Goal: Information Seeking & Learning: Learn about a topic

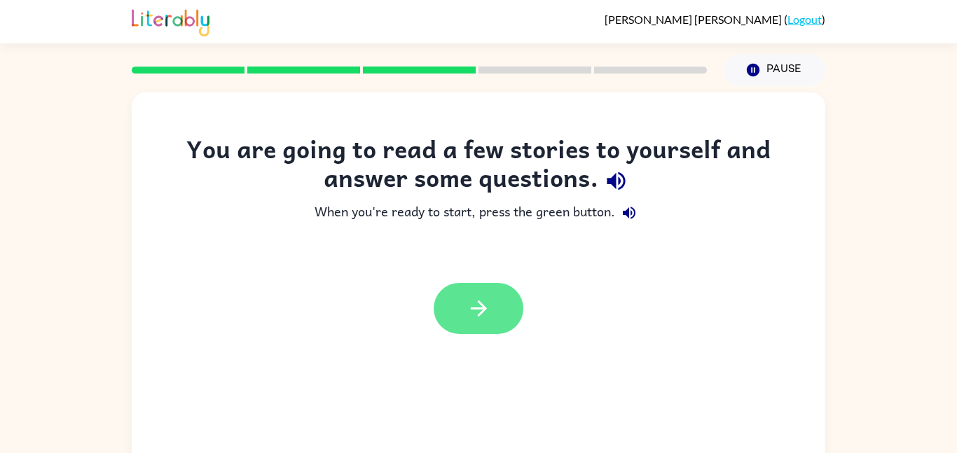
click at [484, 315] on icon "button" at bounding box center [479, 308] width 25 height 25
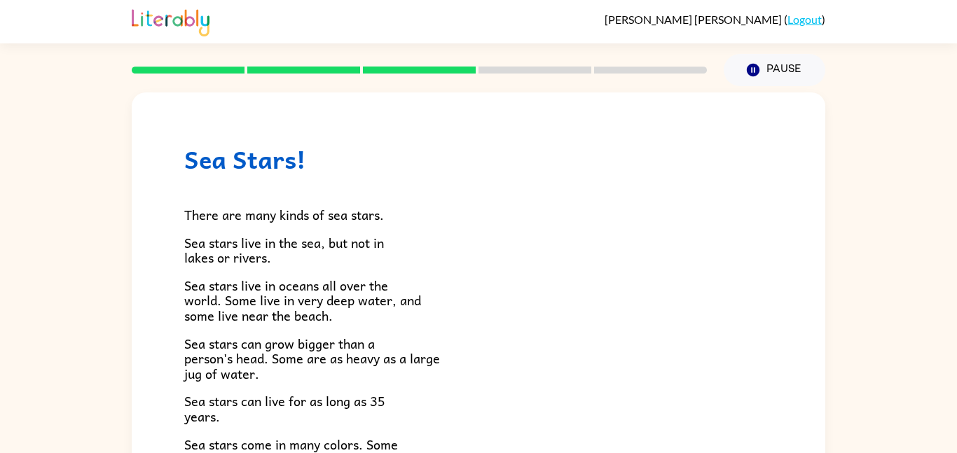
click at [222, 172] on h1 "Sea Stars!" at bounding box center [478, 159] width 588 height 29
click at [748, 71] on icon "button" at bounding box center [753, 70] width 13 height 13
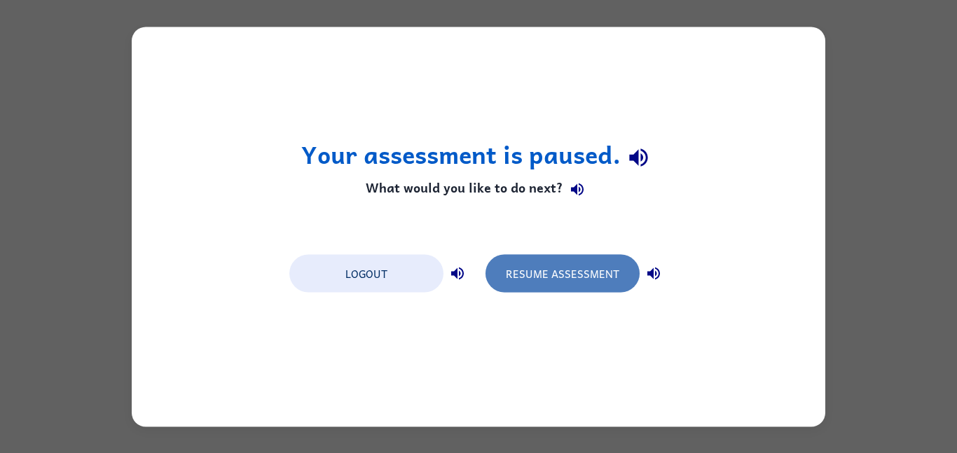
click at [532, 271] on button "Resume Assessment" at bounding box center [563, 273] width 154 height 38
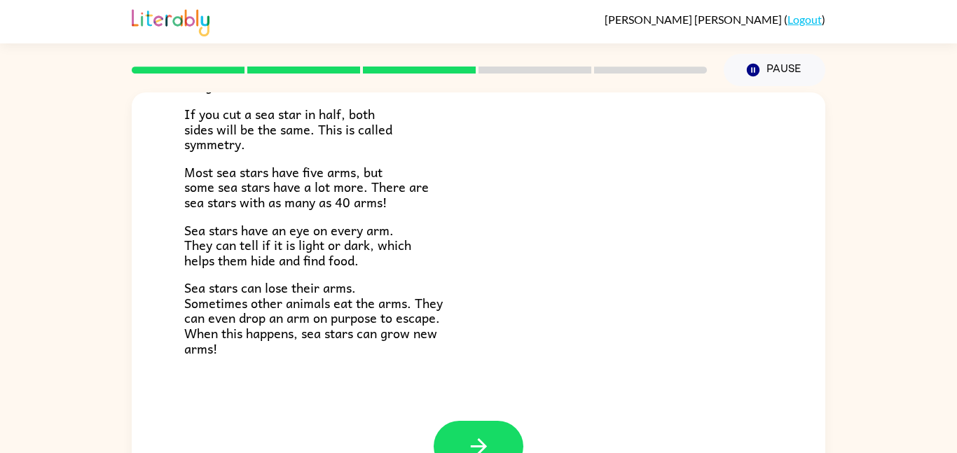
scroll to position [404, 0]
click at [506, 434] on button "button" at bounding box center [479, 445] width 90 height 51
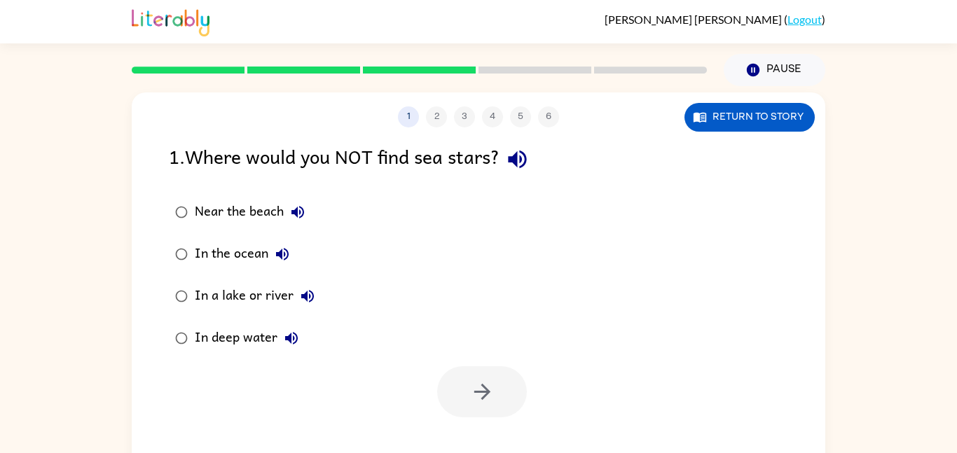
scroll to position [0, 0]
click at [291, 215] on icon "button" at bounding box center [297, 212] width 17 height 17
click at [288, 254] on icon "button" at bounding box center [282, 254] width 13 height 13
click at [302, 289] on icon "button" at bounding box center [307, 296] width 17 height 17
click at [285, 338] on icon "button" at bounding box center [291, 338] width 13 height 13
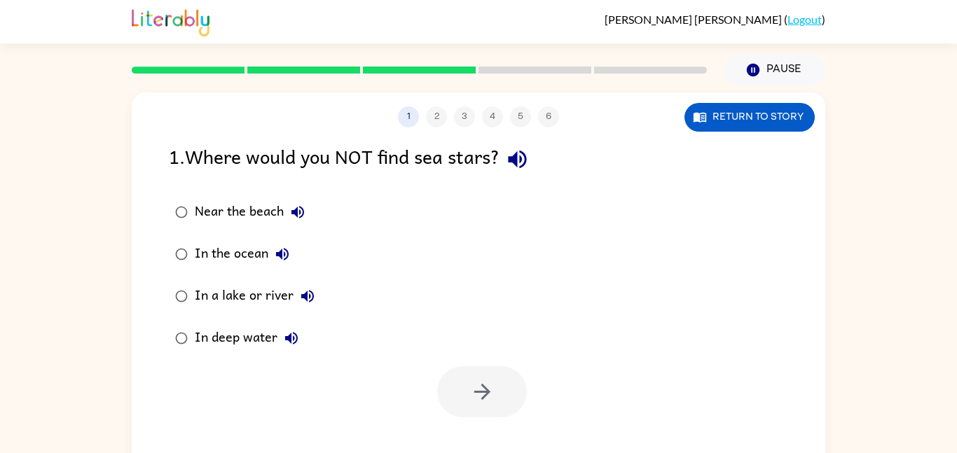
click at [251, 259] on div "In the ocean" at bounding box center [246, 254] width 102 height 28
click at [495, 401] on button "button" at bounding box center [482, 391] width 90 height 51
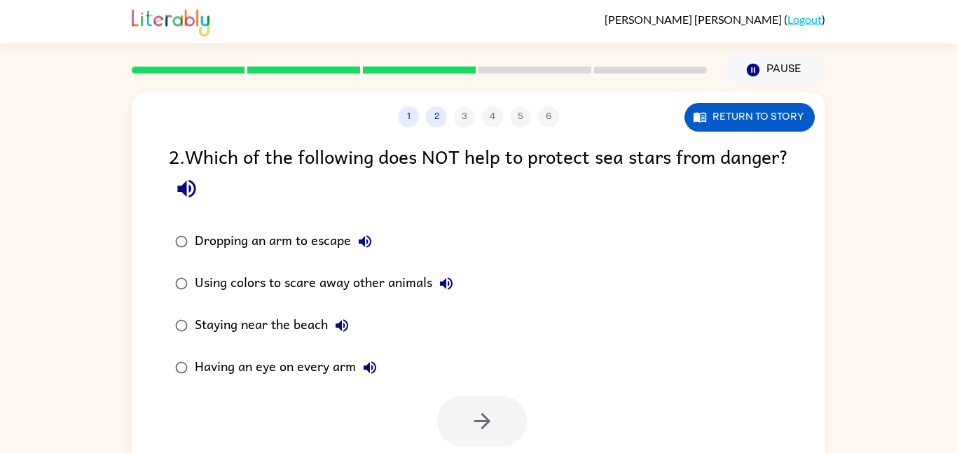
click at [195, 190] on icon "button" at bounding box center [186, 189] width 18 height 18
click at [371, 245] on icon "button" at bounding box center [365, 241] width 17 height 17
click at [446, 284] on icon "button" at bounding box center [446, 283] width 13 height 13
click at [338, 325] on icon "button" at bounding box center [342, 325] width 13 height 13
click at [369, 366] on icon "button" at bounding box center [370, 368] width 13 height 13
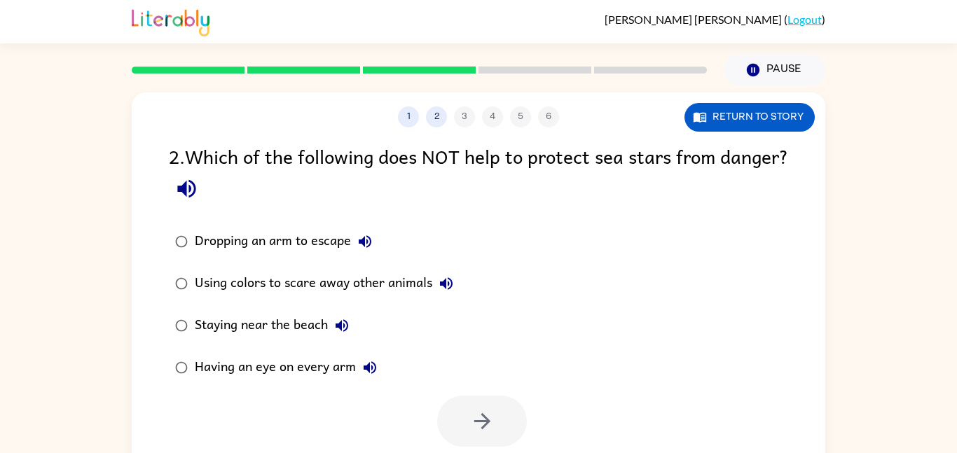
click at [333, 362] on div "Having an eye on every arm" at bounding box center [289, 368] width 189 height 28
click at [482, 436] on button "button" at bounding box center [482, 421] width 90 height 51
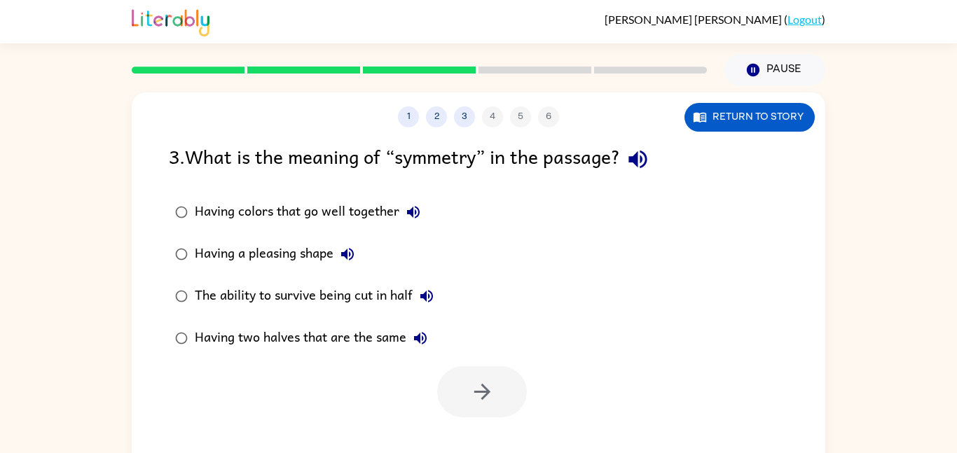
click at [423, 345] on icon "button" at bounding box center [420, 338] width 17 height 17
click at [425, 294] on icon "button" at bounding box center [426, 296] width 13 height 13
click at [671, 136] on div "1 2 3 4 5 6 Return to story 3 . What is the meaning of “symmetry” in the passag…" at bounding box center [479, 292] width 694 height 400
click at [646, 153] on icon "button" at bounding box center [638, 159] width 25 height 25
click at [339, 212] on div "Having colors that go well together" at bounding box center [311, 212] width 233 height 28
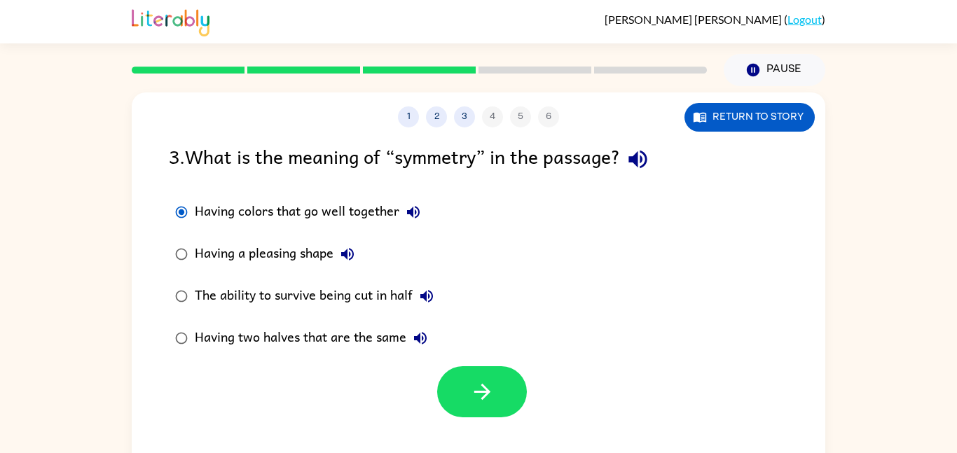
click at [314, 263] on div "Having a pleasing shape" at bounding box center [278, 254] width 167 height 28
click at [355, 306] on div "The ability to survive being cut in half" at bounding box center [318, 296] width 246 height 28
click at [515, 392] on button "button" at bounding box center [482, 391] width 90 height 51
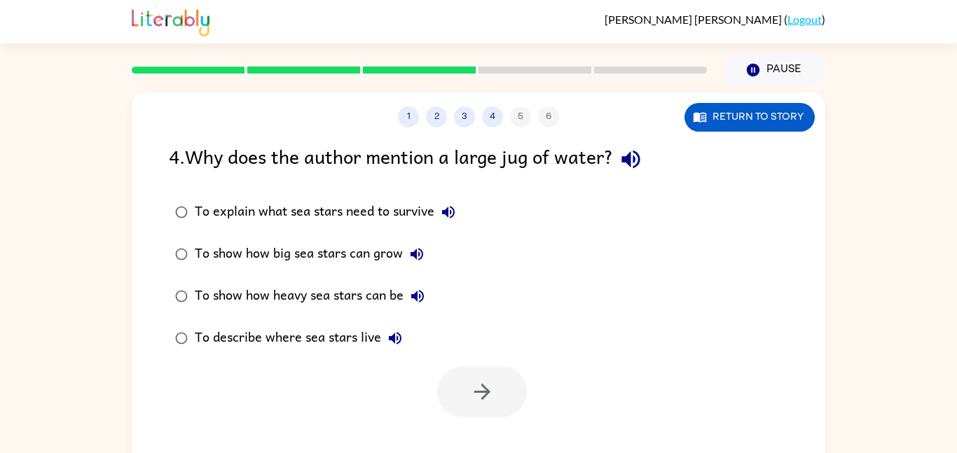
click at [327, 256] on div "To show how big sea stars can grow" at bounding box center [313, 254] width 236 height 28
click at [473, 384] on icon "button" at bounding box center [482, 392] width 25 height 25
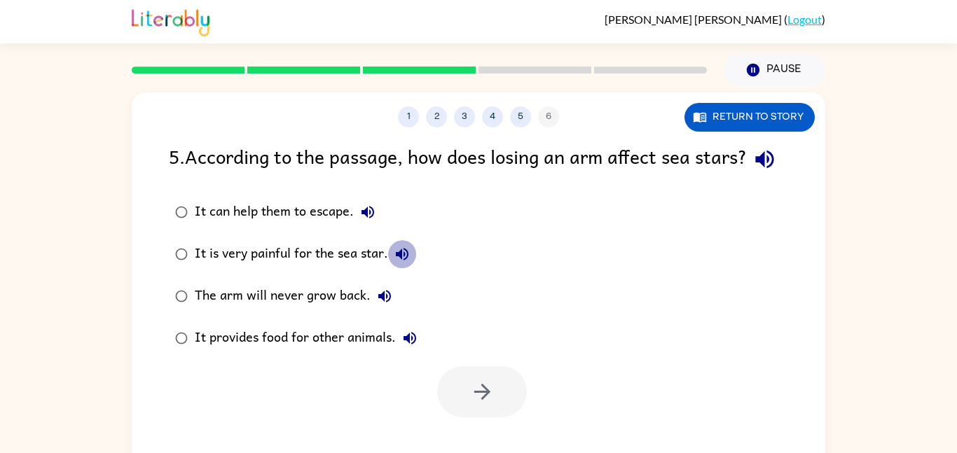
click at [401, 261] on icon "button" at bounding box center [402, 254] width 13 height 13
click at [373, 268] on div "It is very painful for the sea star." at bounding box center [305, 254] width 221 height 28
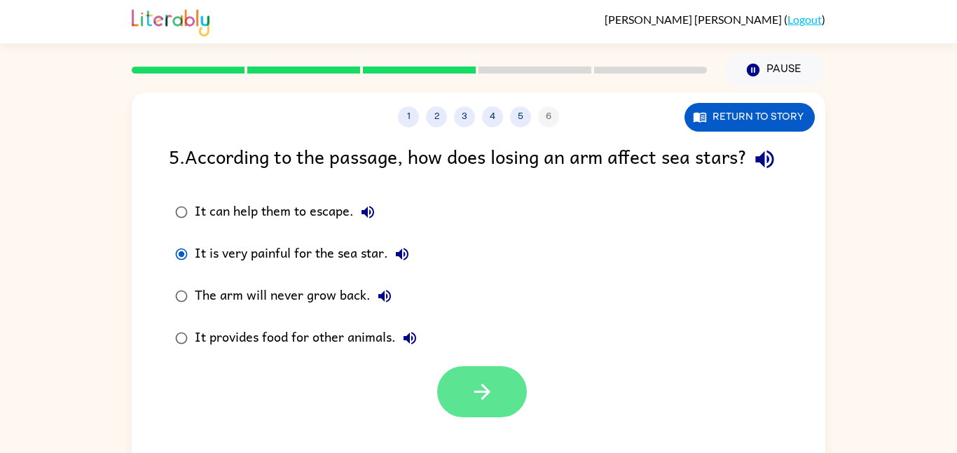
click at [491, 404] on icon "button" at bounding box center [482, 392] width 25 height 25
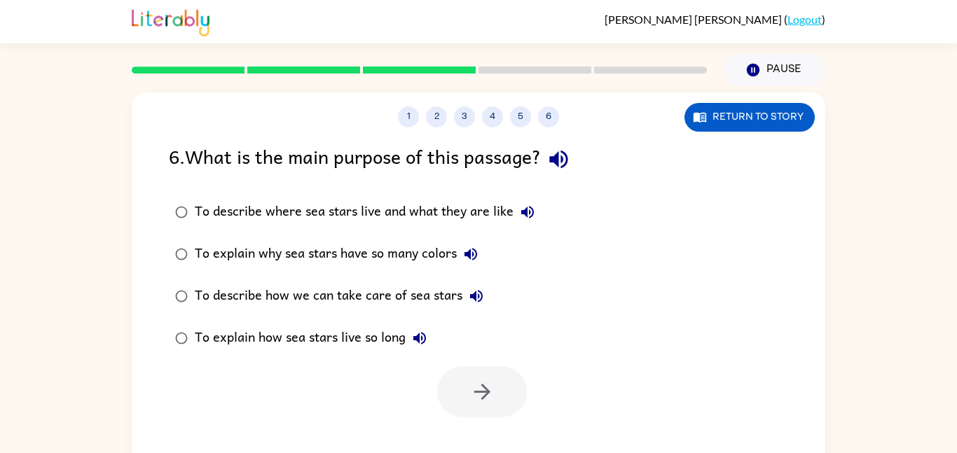
click at [413, 288] on div "To describe how we can take care of sea stars" at bounding box center [343, 296] width 296 height 28
click at [490, 383] on icon "button" at bounding box center [482, 392] width 25 height 25
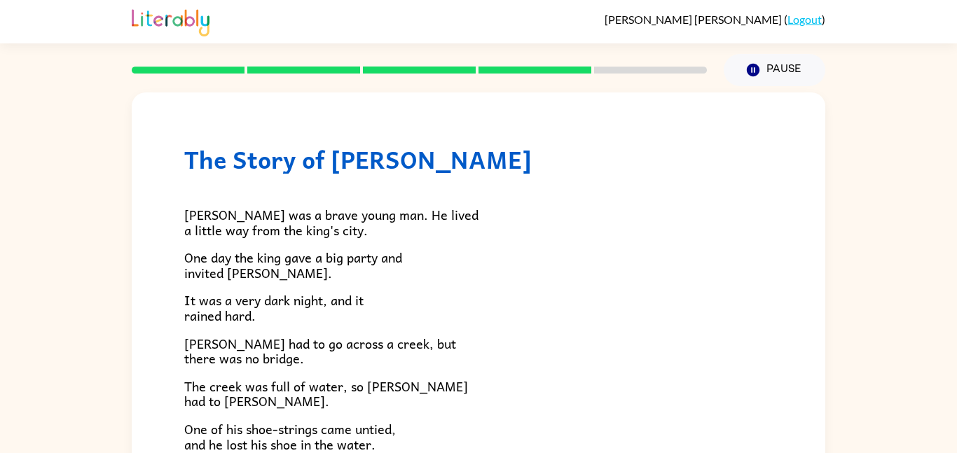
click at [495, 396] on p "The creek was full of water, so [PERSON_NAME] had to [PERSON_NAME]." at bounding box center [478, 394] width 588 height 30
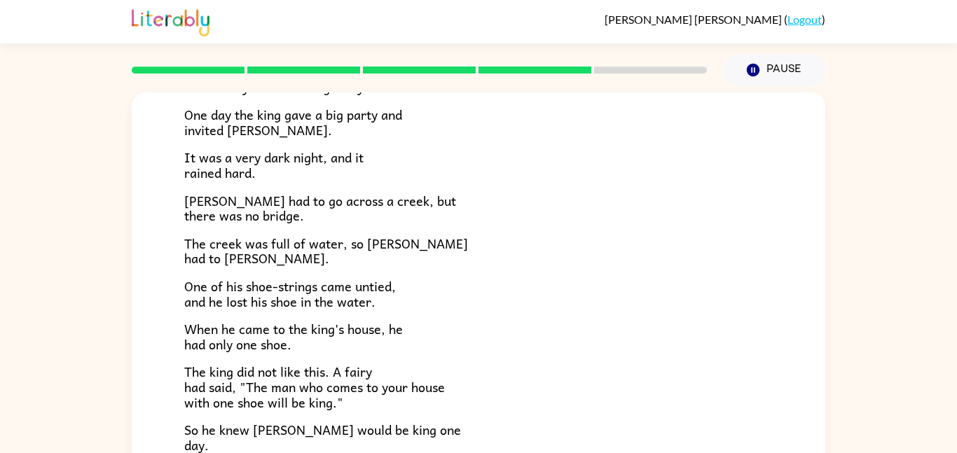
scroll to position [144, 0]
drag, startPoint x: 254, startPoint y: 157, endPoint x: 267, endPoint y: 156, distance: 13.3
click at [267, 156] on span "It was a very dark night, and it rained hard." at bounding box center [273, 164] width 179 height 36
click at [261, 156] on span "It was a very dark night, and it rained hard." at bounding box center [273, 164] width 179 height 36
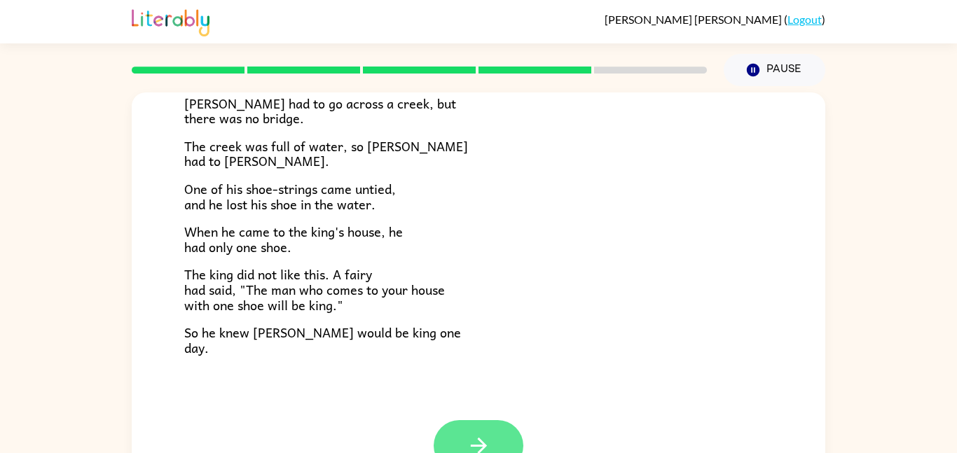
click at [510, 435] on button "button" at bounding box center [479, 445] width 90 height 51
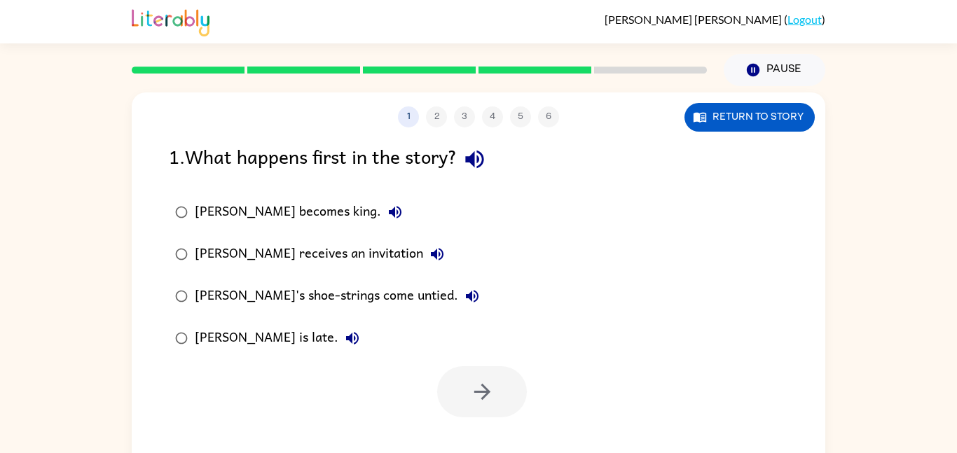
scroll to position [0, 0]
click at [356, 293] on div "[PERSON_NAME]'s shoe-strings come untied." at bounding box center [340, 296] width 291 height 28
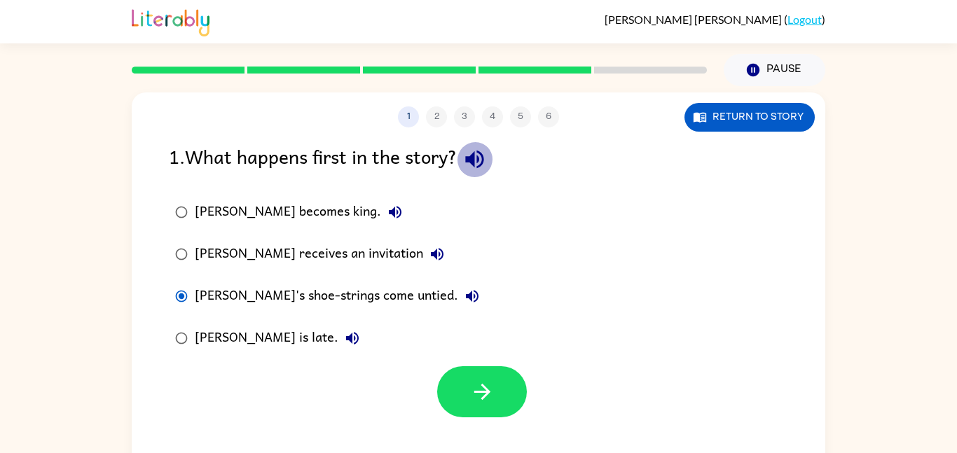
click at [474, 157] on icon "button" at bounding box center [474, 160] width 18 height 18
click at [263, 210] on div "[PERSON_NAME] becomes king." at bounding box center [302, 212] width 214 height 28
click at [285, 242] on div "[PERSON_NAME] receives an invitation" at bounding box center [323, 254] width 256 height 28
click at [305, 298] on div "[PERSON_NAME]'s shoe-strings come untied." at bounding box center [340, 296] width 291 height 28
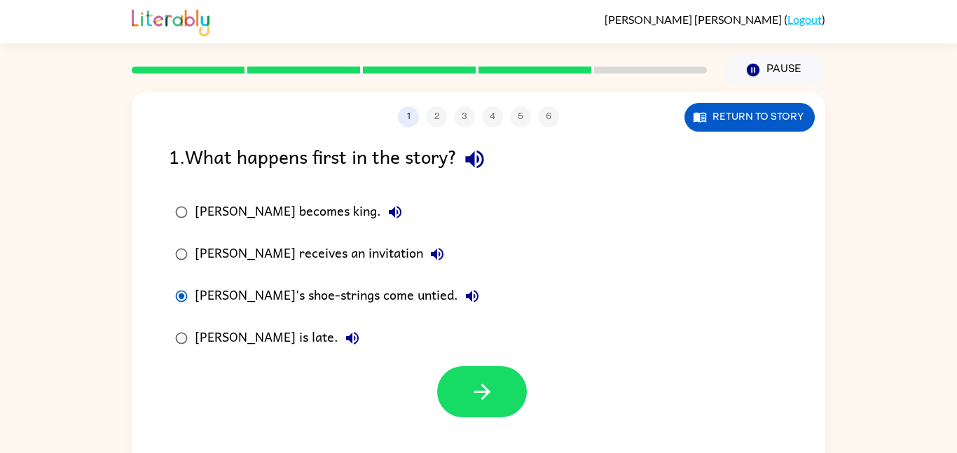
click at [247, 324] on div "[PERSON_NAME] is late." at bounding box center [281, 338] width 172 height 28
click at [344, 342] on icon "button" at bounding box center [352, 338] width 17 height 17
click at [466, 296] on icon "button" at bounding box center [472, 296] width 13 height 13
click at [429, 261] on icon "button" at bounding box center [437, 254] width 17 height 17
click at [343, 251] on div "[PERSON_NAME] receives an invitation" at bounding box center [323, 254] width 256 height 28
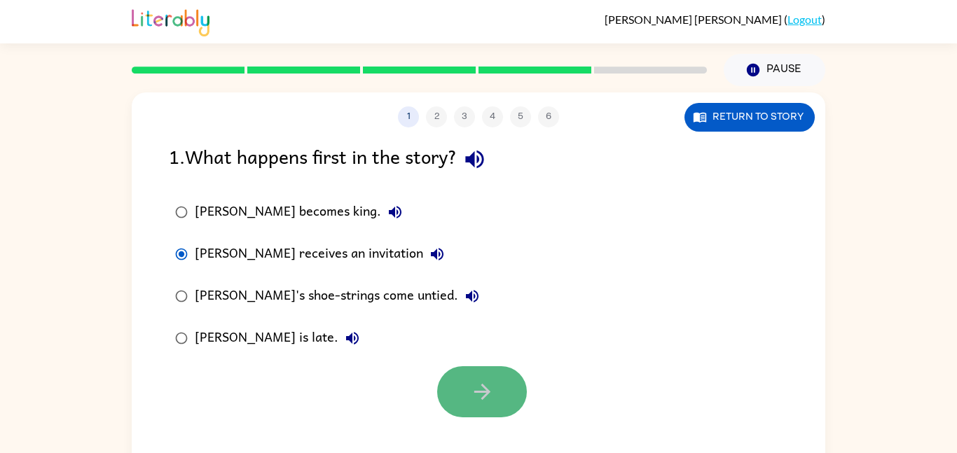
click at [491, 406] on button "button" at bounding box center [482, 391] width 90 height 51
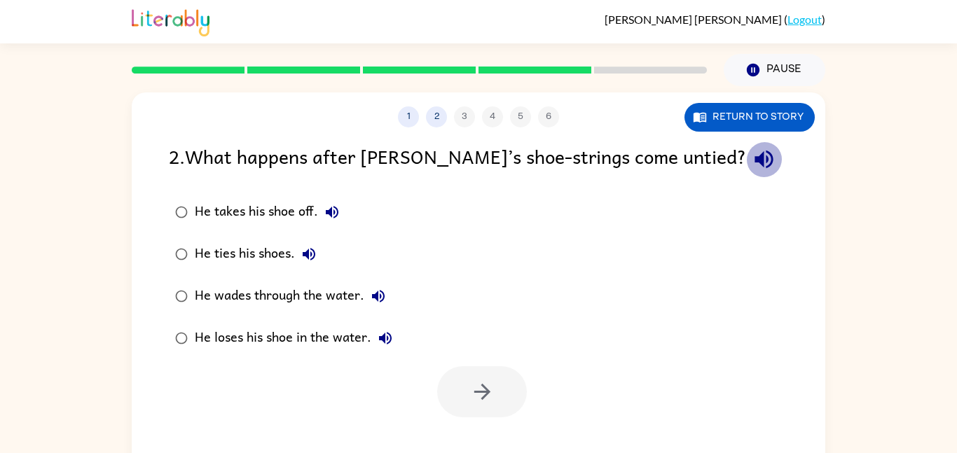
click at [752, 167] on icon "button" at bounding box center [764, 159] width 25 height 25
click at [307, 256] on icon "button" at bounding box center [309, 254] width 13 height 13
click at [289, 257] on div "He ties his shoes." at bounding box center [259, 254] width 128 height 28
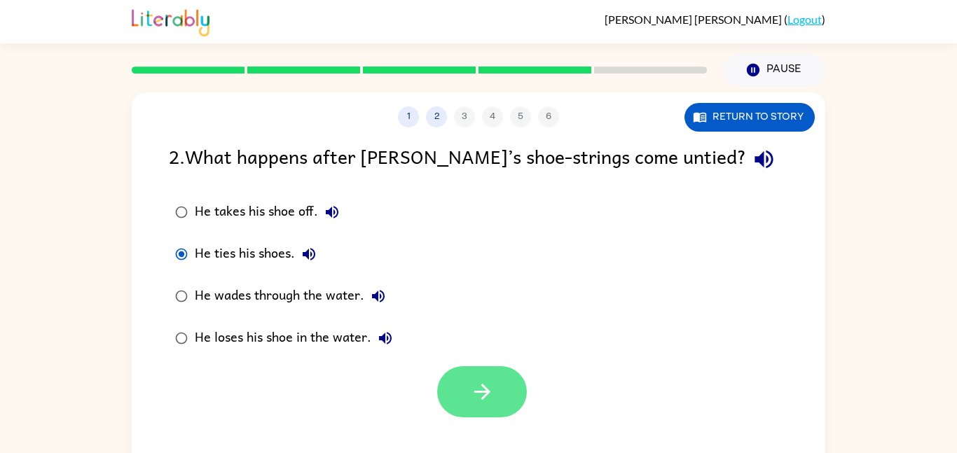
click at [465, 380] on button "button" at bounding box center [482, 391] width 90 height 51
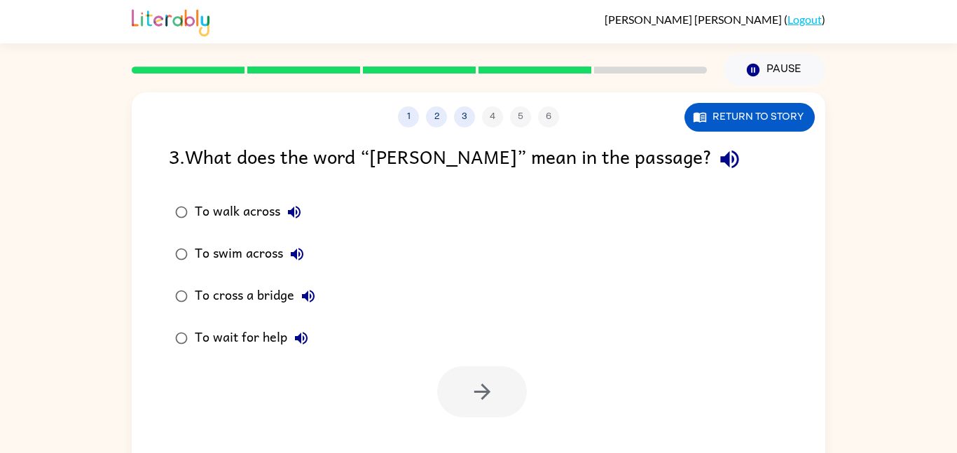
click at [623, 176] on div "3 . What does the word “[PERSON_NAME]” mean in the passage?" at bounding box center [478, 160] width 619 height 36
click at [720, 159] on icon "button" at bounding box center [729, 160] width 18 height 18
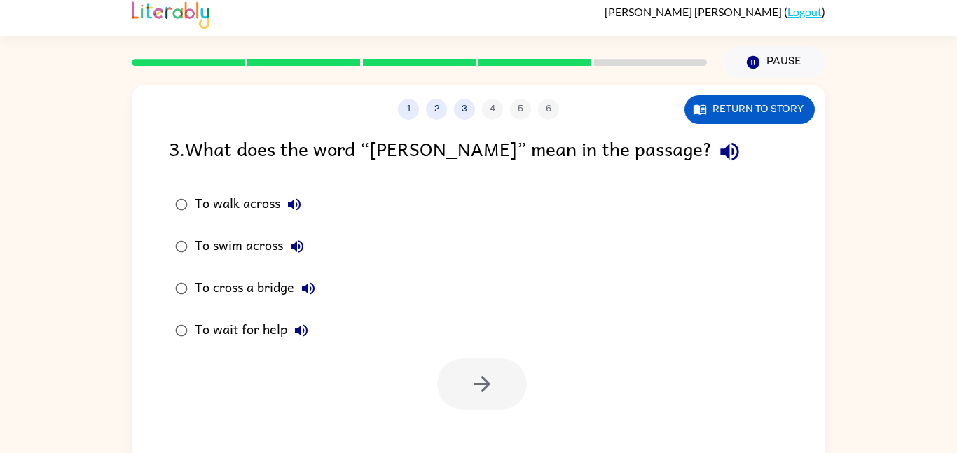
click at [283, 204] on button "To walk across" at bounding box center [294, 205] width 28 height 28
click at [250, 249] on div "To swim across" at bounding box center [253, 247] width 116 height 28
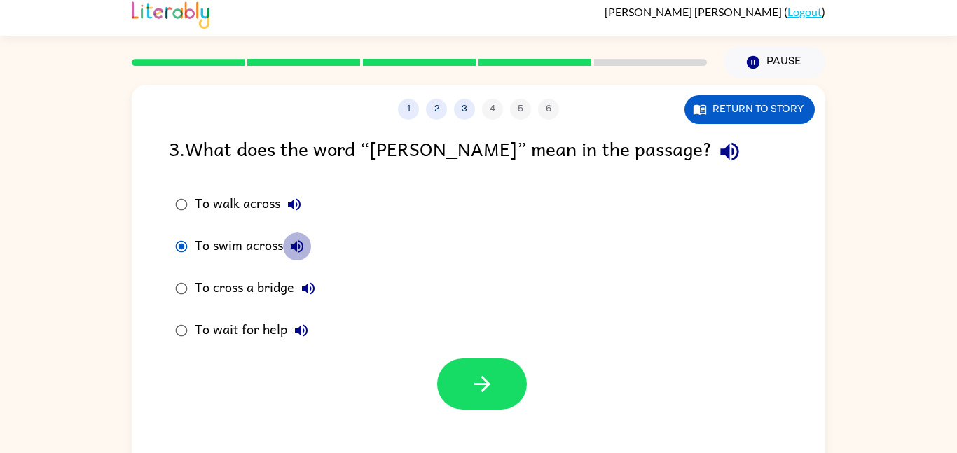
click at [298, 252] on icon "button" at bounding box center [297, 246] width 13 height 13
click at [296, 341] on button "To wait for help" at bounding box center [301, 331] width 28 height 28
click at [478, 379] on icon "button" at bounding box center [482, 384] width 25 height 25
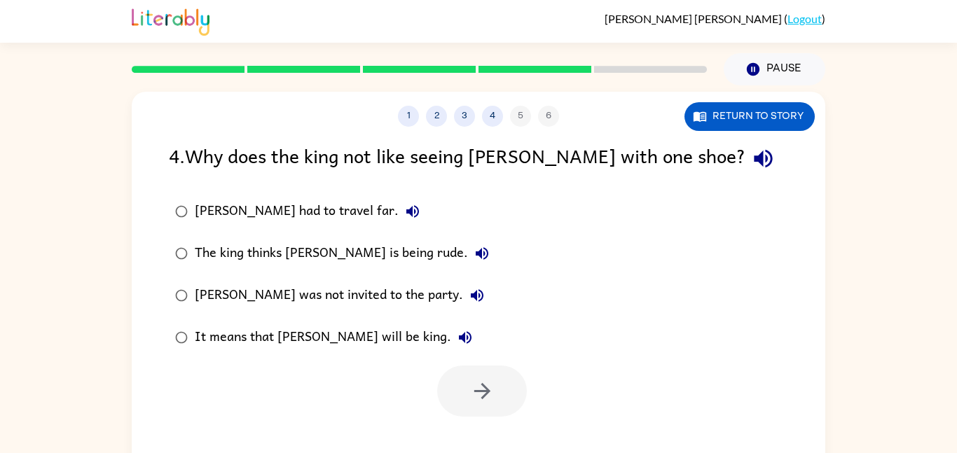
scroll to position [0, 0]
click at [691, 151] on div "4 . Why does the king not like seeing [PERSON_NAME] with one shoe?" at bounding box center [478, 160] width 619 height 36
click at [751, 156] on icon "button" at bounding box center [763, 159] width 25 height 25
click at [751, 158] on icon "button" at bounding box center [763, 159] width 25 height 25
click at [370, 256] on div "The king thinks [PERSON_NAME] is being rude." at bounding box center [345, 254] width 301 height 28
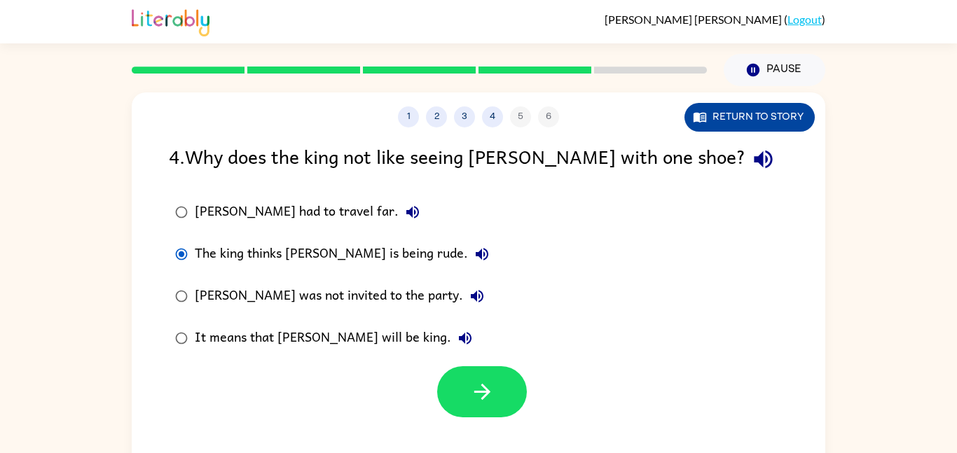
click at [743, 121] on button "Return to story" at bounding box center [749, 117] width 130 height 29
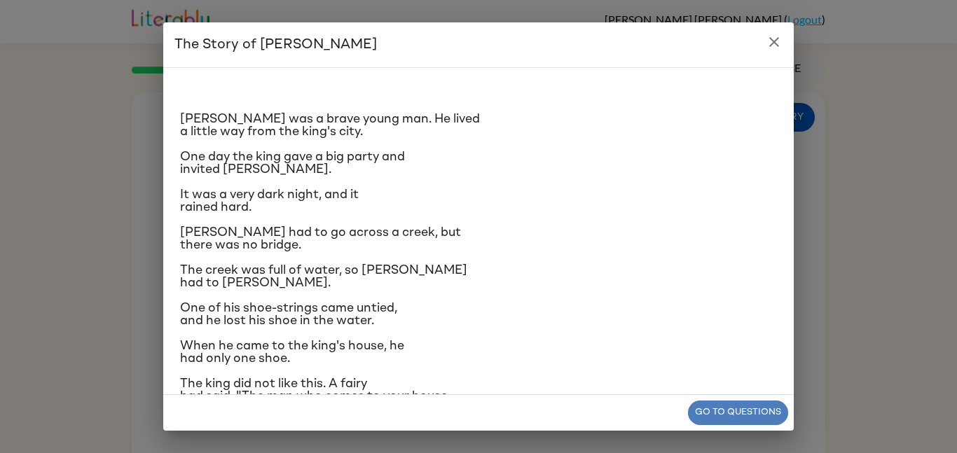
click at [774, 408] on button "Go to questions" at bounding box center [738, 413] width 100 height 25
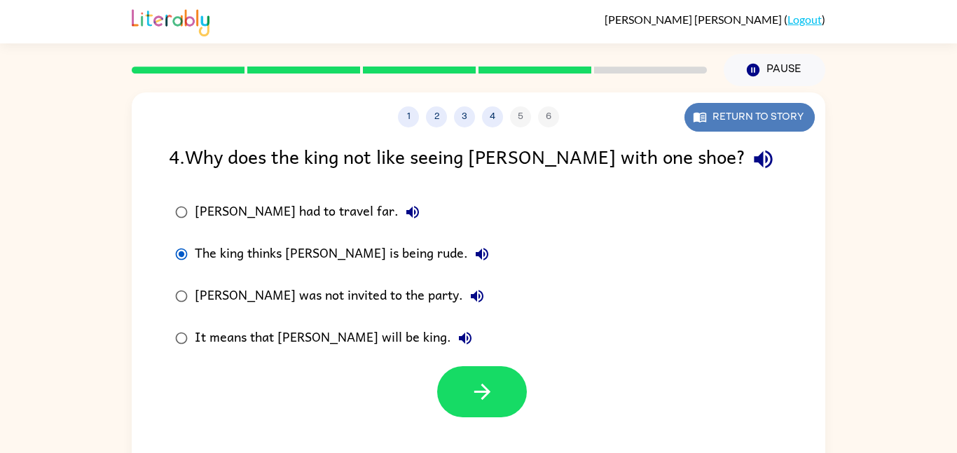
click at [757, 113] on button "Return to story" at bounding box center [749, 117] width 130 height 29
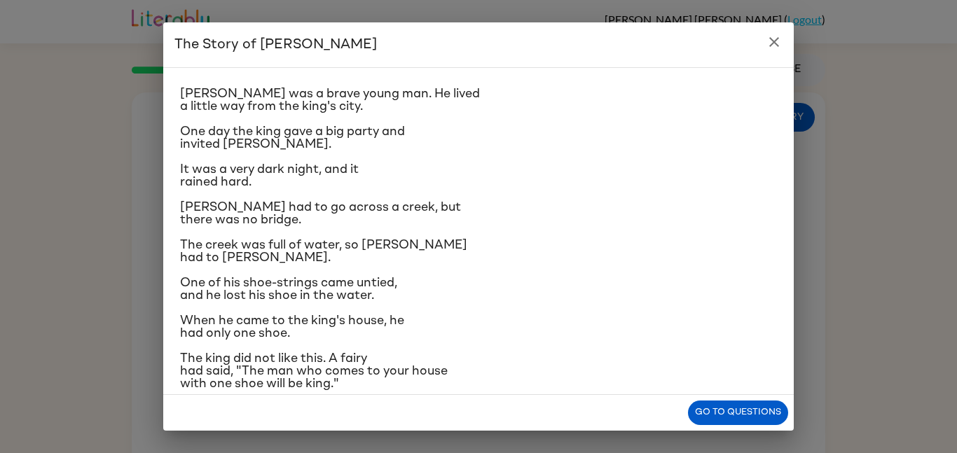
scroll to position [26, 0]
click at [745, 418] on button "Go to questions" at bounding box center [738, 413] width 100 height 25
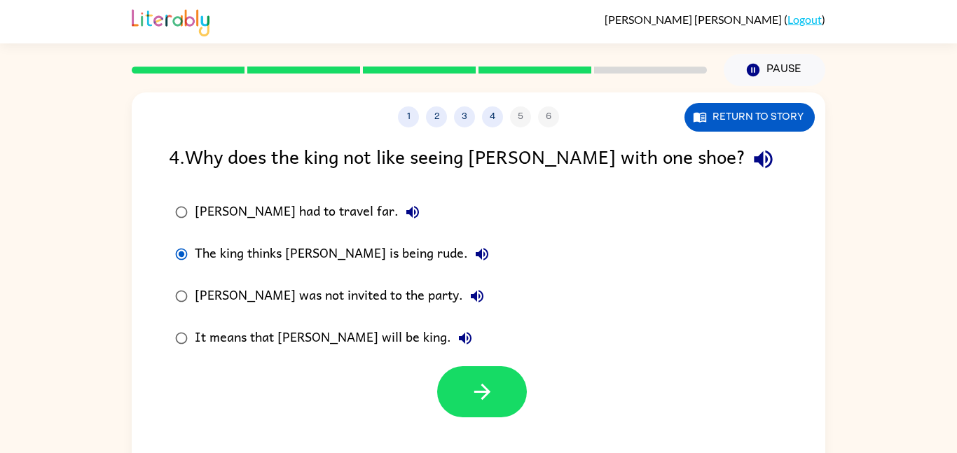
drag, startPoint x: 482, startPoint y: 393, endPoint x: 363, endPoint y: 337, distance: 131.6
click at [363, 337] on div "4 . Why does the king not like seeing [PERSON_NAME] with one shoe? [PERSON_NAME…" at bounding box center [479, 280] width 694 height 276
click at [363, 334] on div "It means that [PERSON_NAME] will be king." at bounding box center [337, 338] width 284 height 28
click at [476, 397] on icon "button" at bounding box center [482, 392] width 25 height 25
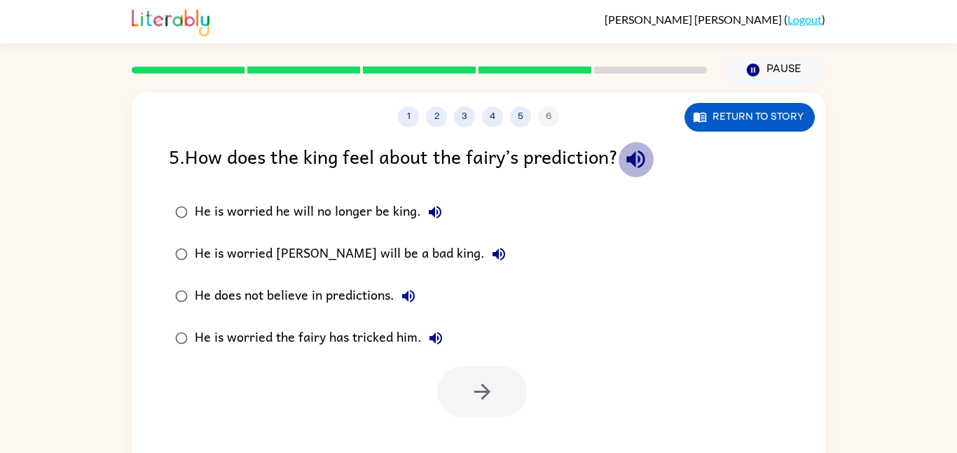
click at [640, 157] on icon "button" at bounding box center [635, 160] width 18 height 18
click at [427, 207] on icon "button" at bounding box center [435, 212] width 17 height 17
click at [490, 250] on icon "button" at bounding box center [498, 254] width 17 height 17
click at [408, 290] on icon "button" at bounding box center [408, 296] width 17 height 17
click at [436, 337] on icon "button" at bounding box center [435, 338] width 13 height 13
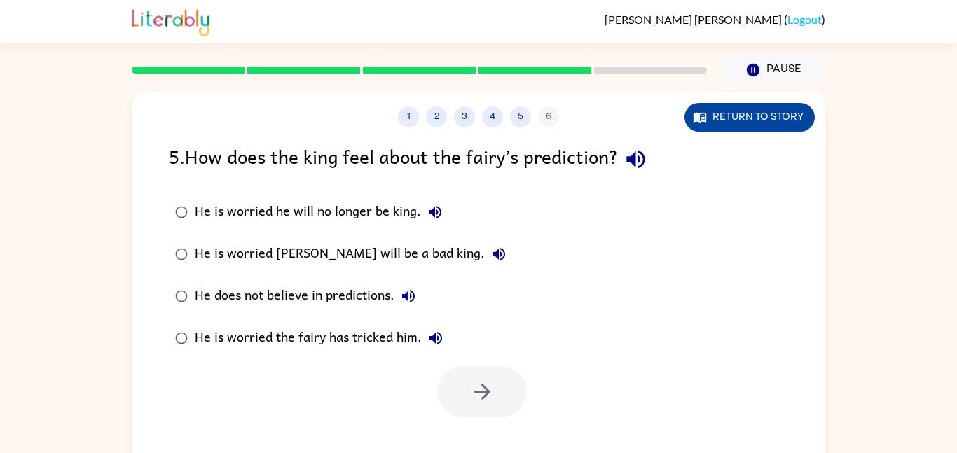
click at [715, 121] on button "Return to story" at bounding box center [749, 117] width 130 height 29
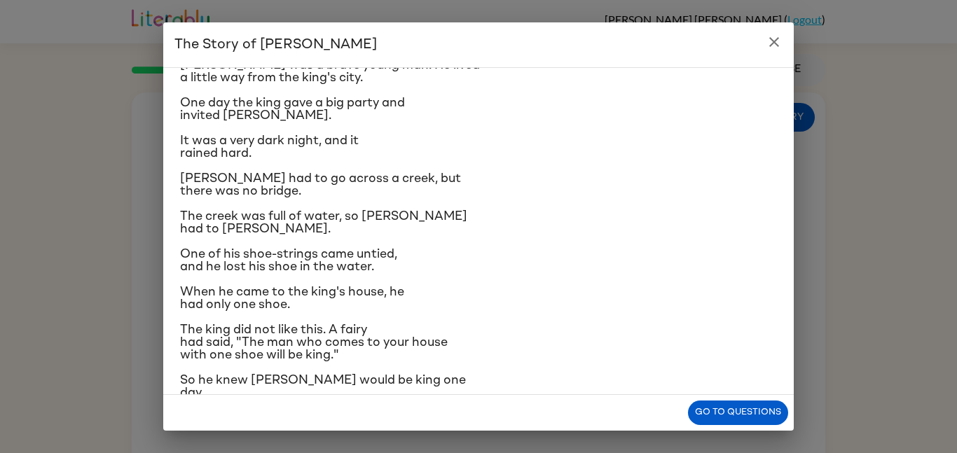
scroll to position [60, 0]
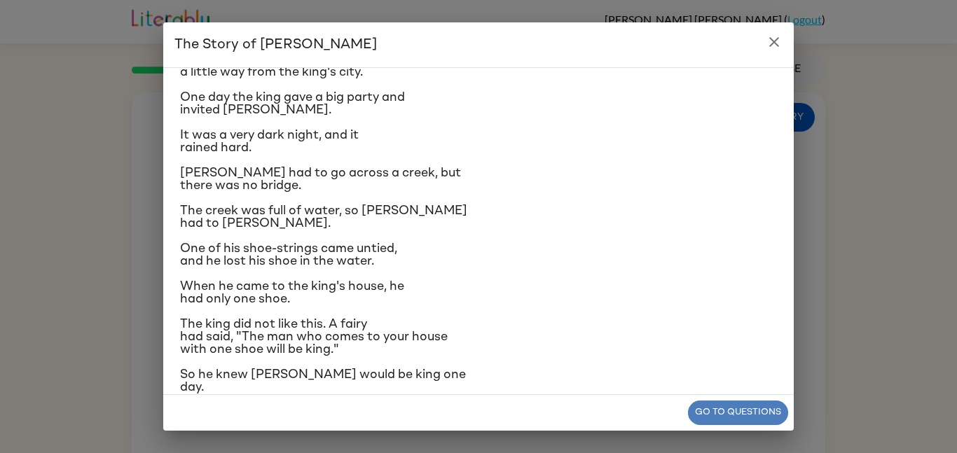
click at [748, 415] on button "Go to questions" at bounding box center [738, 413] width 100 height 25
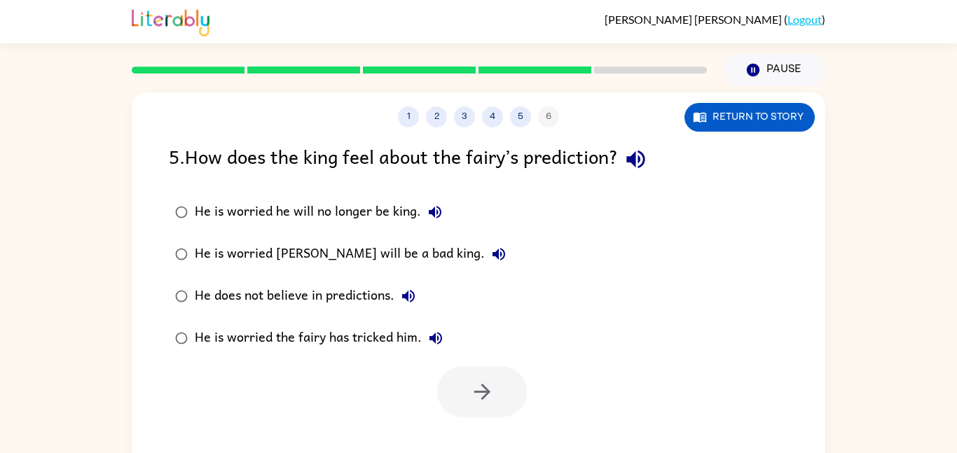
click at [410, 219] on div "He is worried he will no longer be king." at bounding box center [322, 212] width 254 height 28
click at [493, 253] on icon "button" at bounding box center [499, 254] width 13 height 13
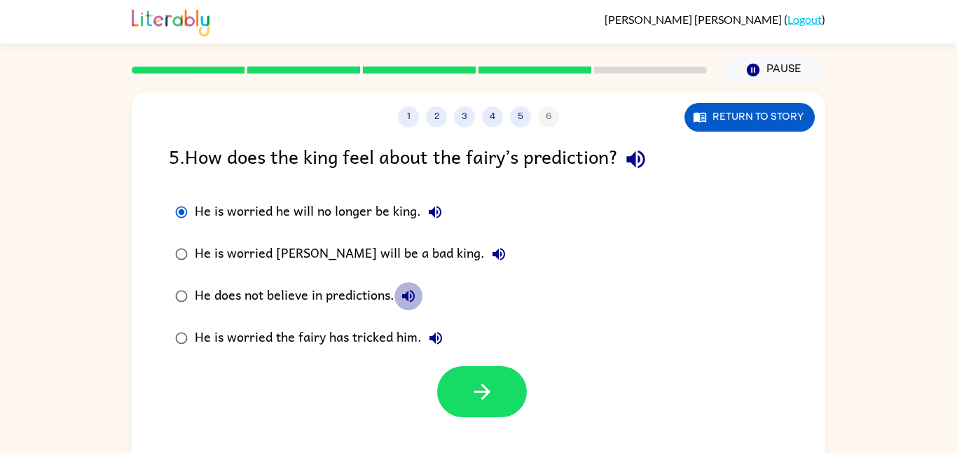
click at [407, 291] on icon "button" at bounding box center [408, 296] width 17 height 17
click at [408, 291] on icon "button" at bounding box center [408, 296] width 13 height 13
click at [448, 386] on button "button" at bounding box center [482, 391] width 90 height 51
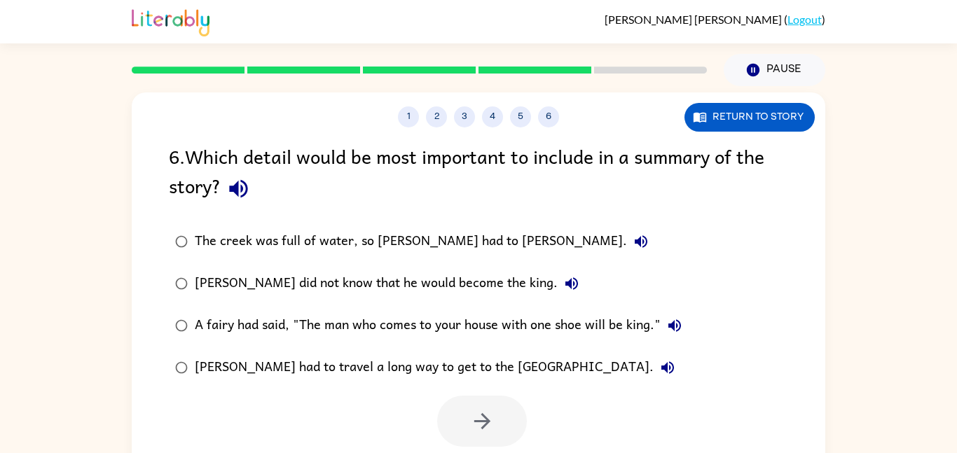
click at [460, 372] on div "[PERSON_NAME] had to travel a long way to get to the [GEOGRAPHIC_DATA]." at bounding box center [438, 368] width 487 height 28
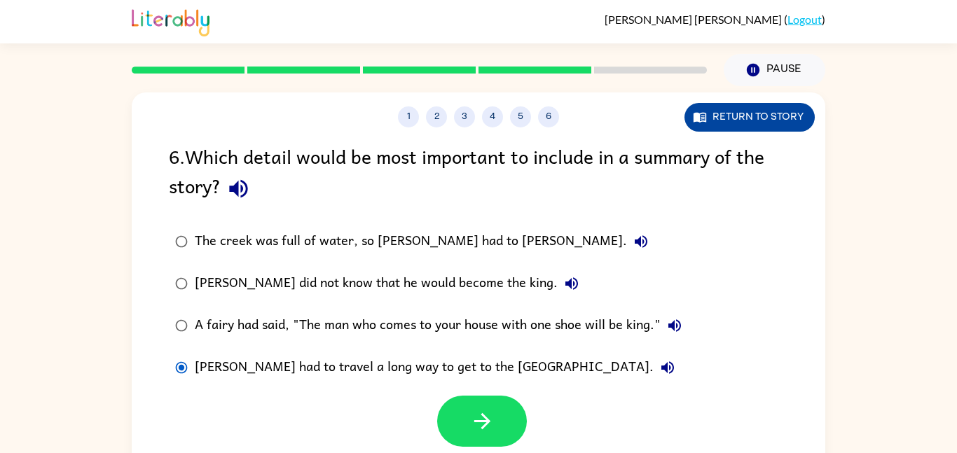
click at [777, 108] on button "Return to story" at bounding box center [749, 117] width 130 height 29
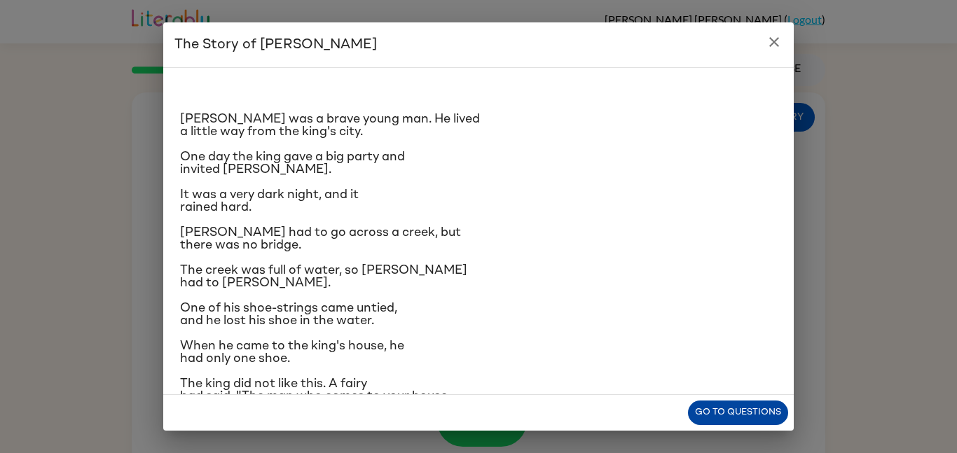
click at [755, 411] on button "Go to questions" at bounding box center [738, 413] width 100 height 25
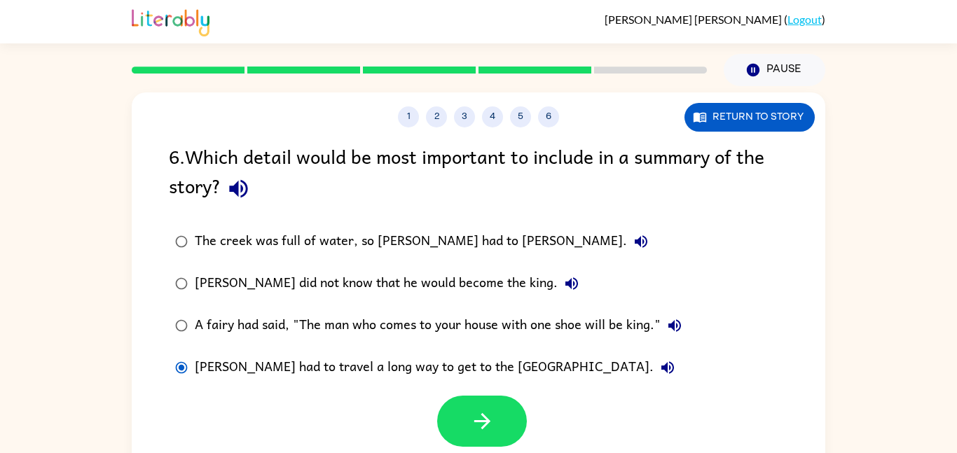
click at [478, 326] on div "A fairy had said, "The man who comes to your house with one shoe will be king."" at bounding box center [442, 326] width 494 height 28
click at [474, 412] on icon "button" at bounding box center [482, 421] width 25 height 25
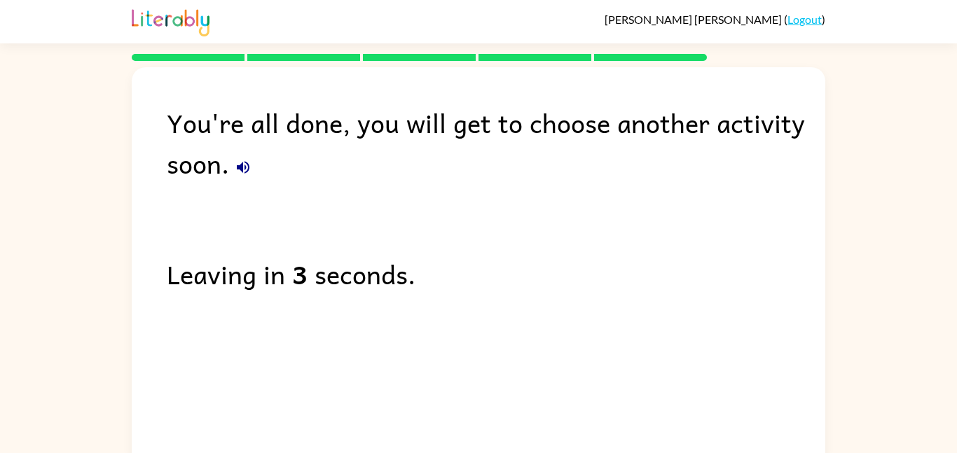
click at [324, 279] on div "Leaving in 3 seconds." at bounding box center [496, 274] width 659 height 41
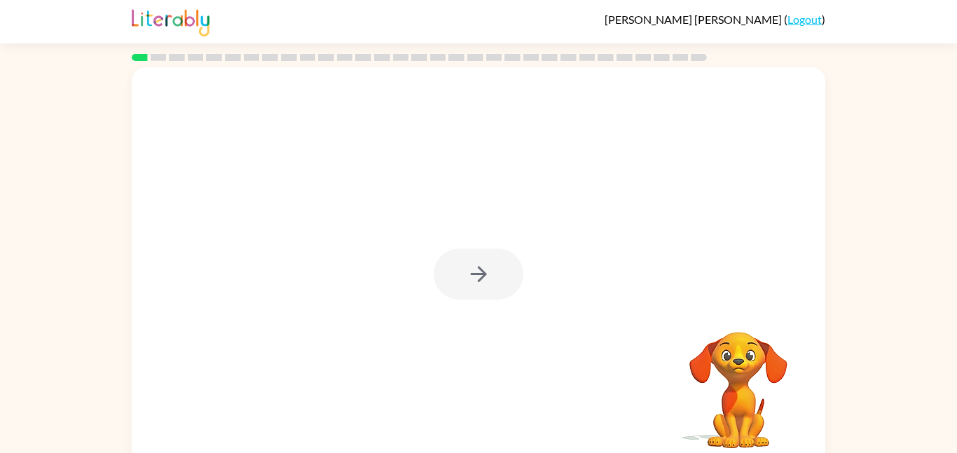
scroll to position [14, 0]
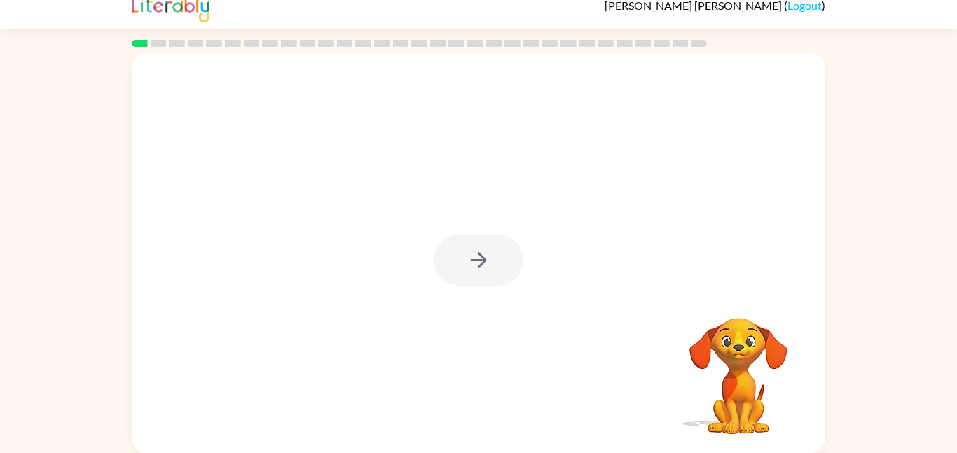
click at [460, 254] on div at bounding box center [479, 260] width 90 height 51
click at [480, 288] on div at bounding box center [479, 253] width 694 height 400
click at [475, 268] on icon "button" at bounding box center [479, 260] width 25 height 25
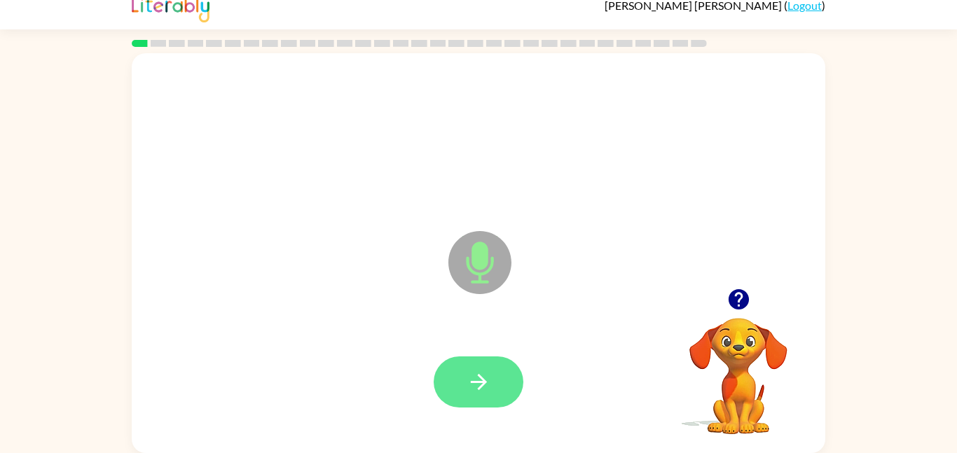
click at [507, 375] on button "button" at bounding box center [479, 382] width 90 height 51
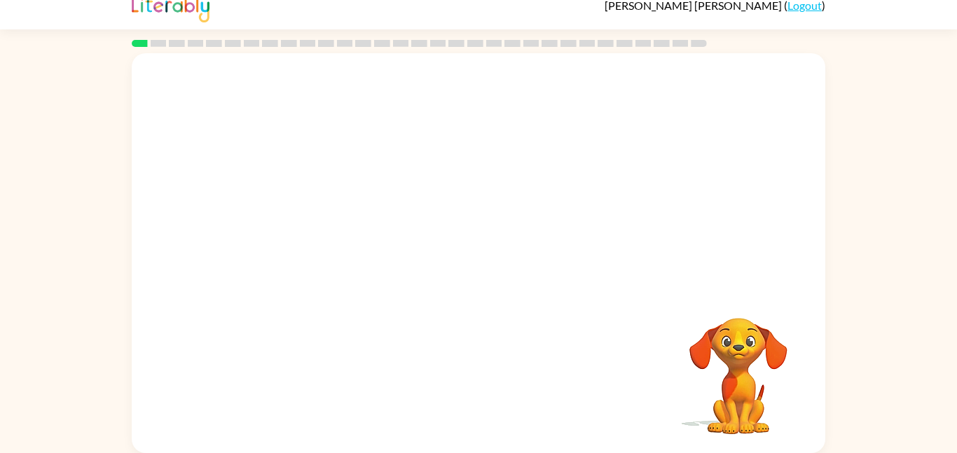
click at [507, 375] on div at bounding box center [479, 381] width 666 height 115
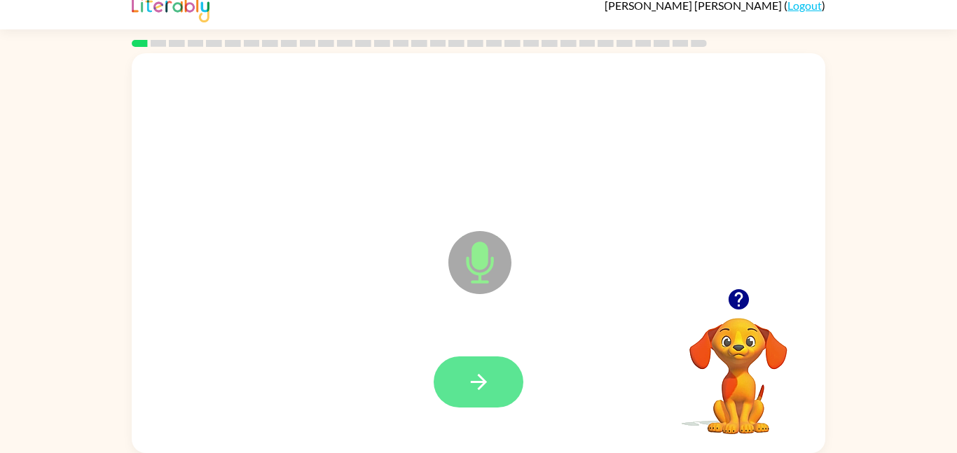
click at [497, 380] on button "button" at bounding box center [479, 382] width 90 height 51
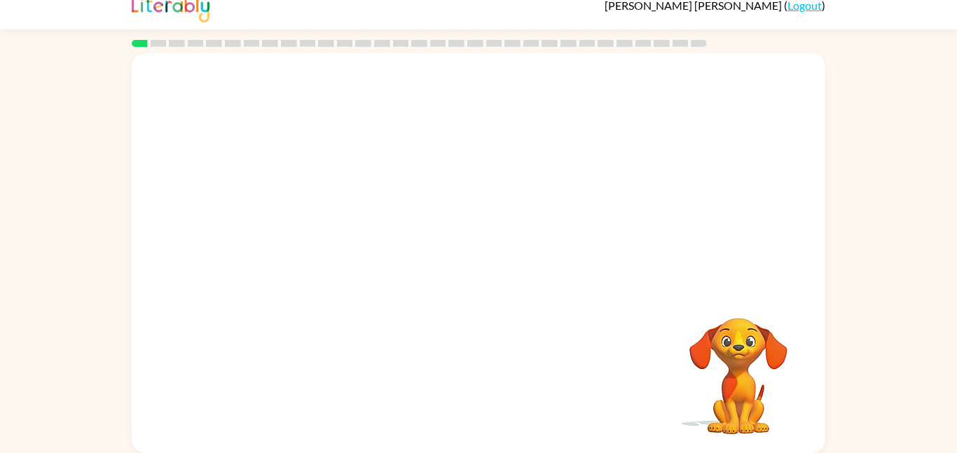
click at [726, 371] on video "Your browser must support playing .mp4 files to use Literably. Please try using…" at bounding box center [738, 366] width 140 height 140
click at [735, 346] on video "Your browser must support playing .mp4 files to use Literably. Please try using…" at bounding box center [738, 366] width 140 height 140
click at [916, 440] on div "Your browser must support playing .mp4 files to use Literably. Please try using…" at bounding box center [478, 250] width 957 height 406
click at [420, 262] on div at bounding box center [479, 170] width 694 height 235
click at [729, 362] on video "Your browser must support playing .mp4 files to use Literably. Please try using…" at bounding box center [738, 366] width 140 height 140
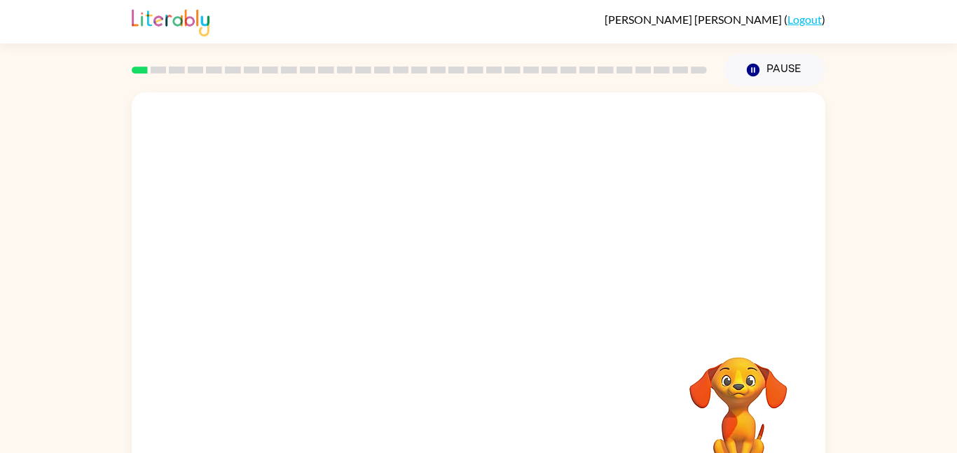
scroll to position [39, 0]
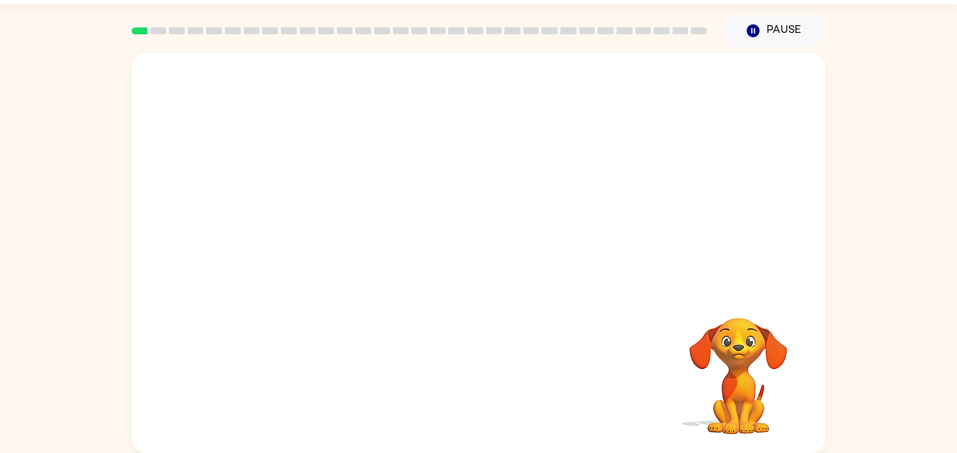
drag, startPoint x: 748, startPoint y: 361, endPoint x: 740, endPoint y: 317, distance: 44.2
click at [740, 317] on video "Your browser must support playing .mp4 files to use Literably. Please try using…" at bounding box center [738, 366] width 140 height 140
click at [327, 80] on video "Your browser must support playing .mp4 files to use Literably. Please try using…" at bounding box center [479, 170] width 694 height 235
click at [327, 83] on video "Your browser must support playing .mp4 files to use Literably. Please try using…" at bounding box center [479, 170] width 694 height 235
click at [331, 89] on video "Your browser must support playing .mp4 files to use Literably. Please try using…" at bounding box center [479, 170] width 694 height 235
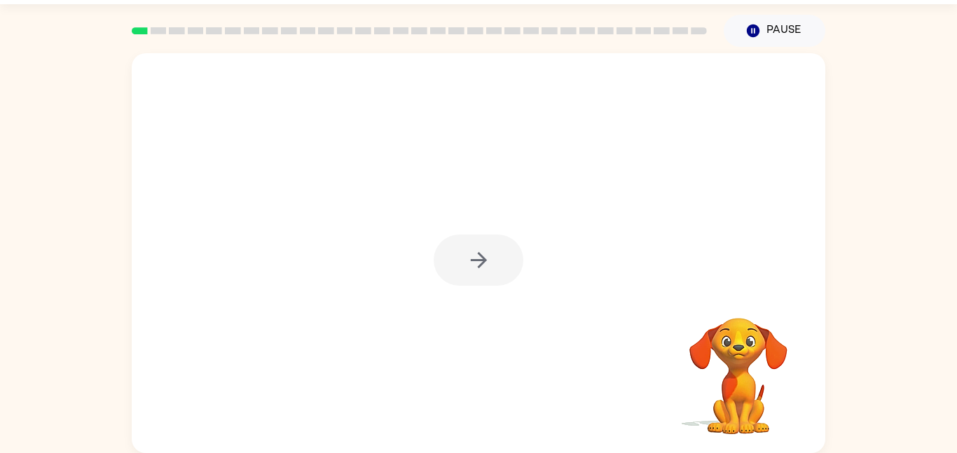
click at [443, 205] on div at bounding box center [479, 253] width 694 height 400
click at [474, 249] on div at bounding box center [479, 260] width 90 height 51
click at [473, 249] on div at bounding box center [479, 260] width 90 height 51
click at [473, 249] on icon "button" at bounding box center [479, 260] width 25 height 25
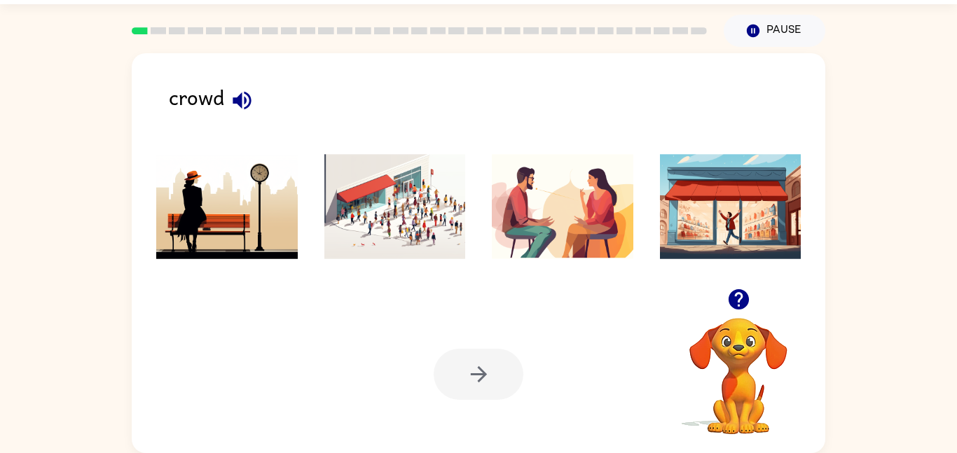
click at [245, 98] on icon "button" at bounding box center [242, 100] width 18 height 18
click at [381, 213] on img at bounding box center [395, 206] width 142 height 105
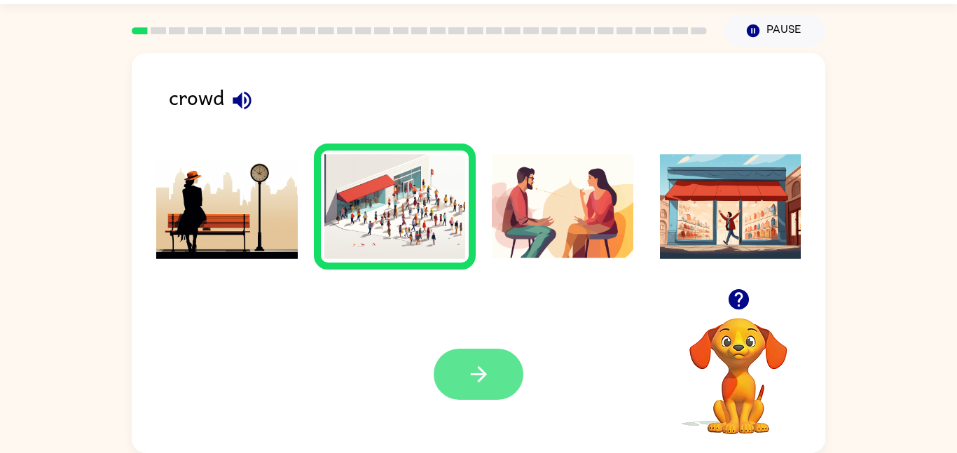
click at [480, 372] on icon "button" at bounding box center [479, 374] width 25 height 25
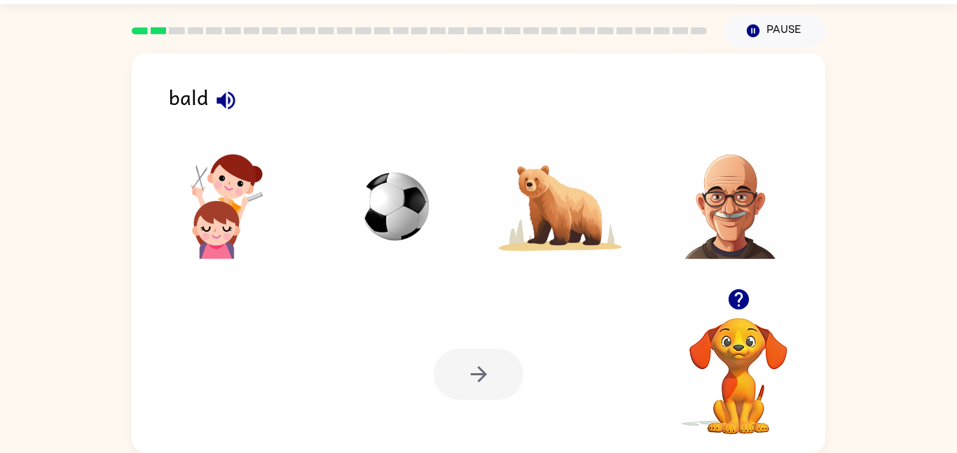
click at [386, 203] on img at bounding box center [395, 206] width 142 height 105
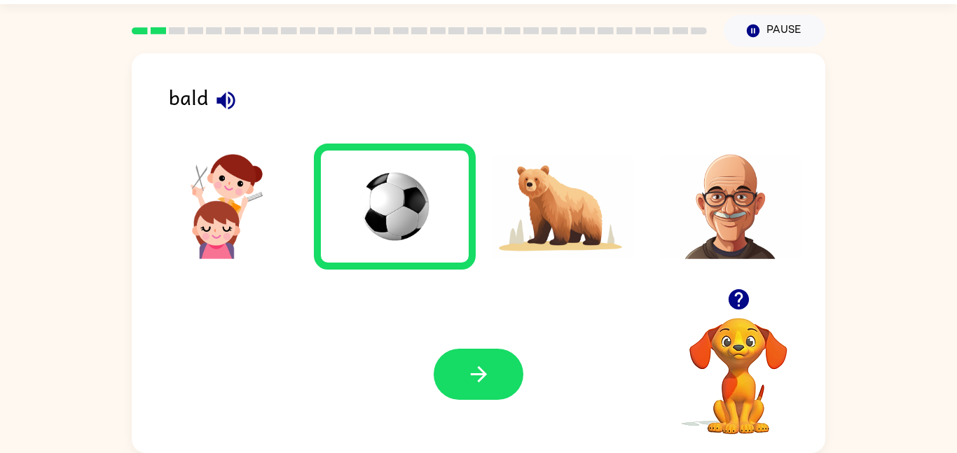
click at [220, 102] on icon "button" at bounding box center [225, 100] width 18 height 18
click at [725, 186] on img at bounding box center [731, 206] width 142 height 105
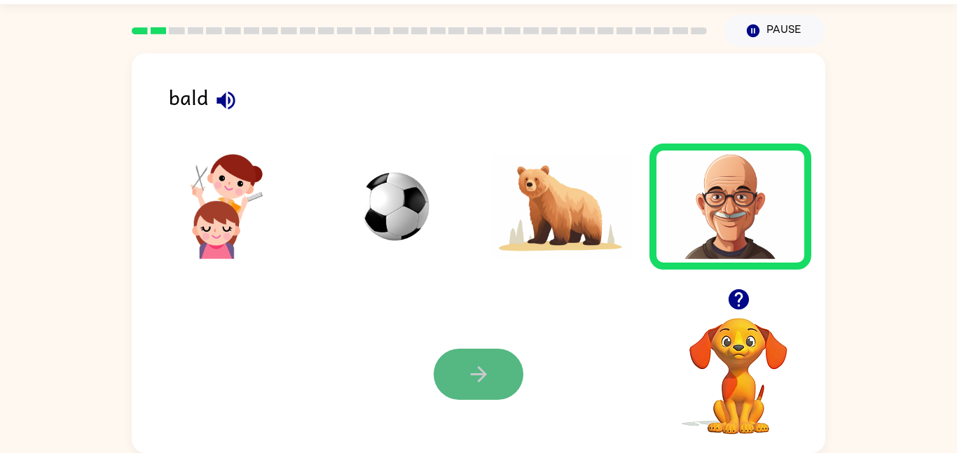
click at [486, 380] on icon "button" at bounding box center [479, 374] width 25 height 25
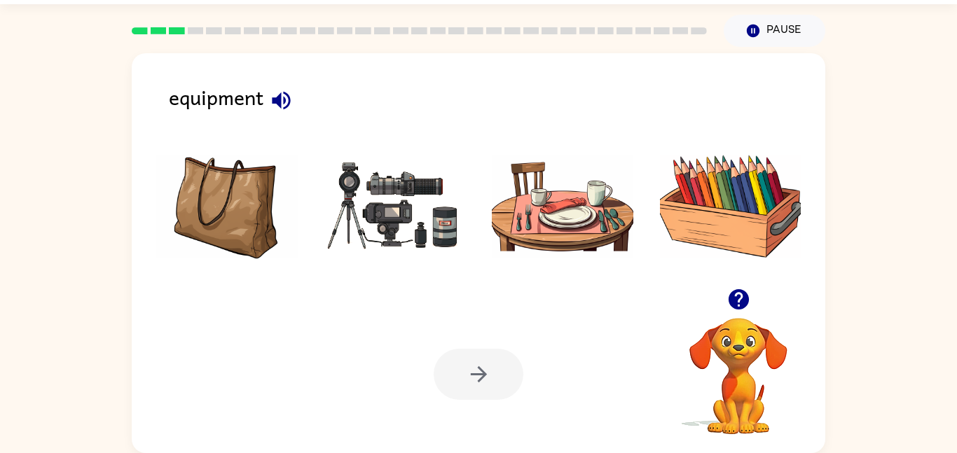
click at [216, 178] on img at bounding box center [227, 206] width 142 height 105
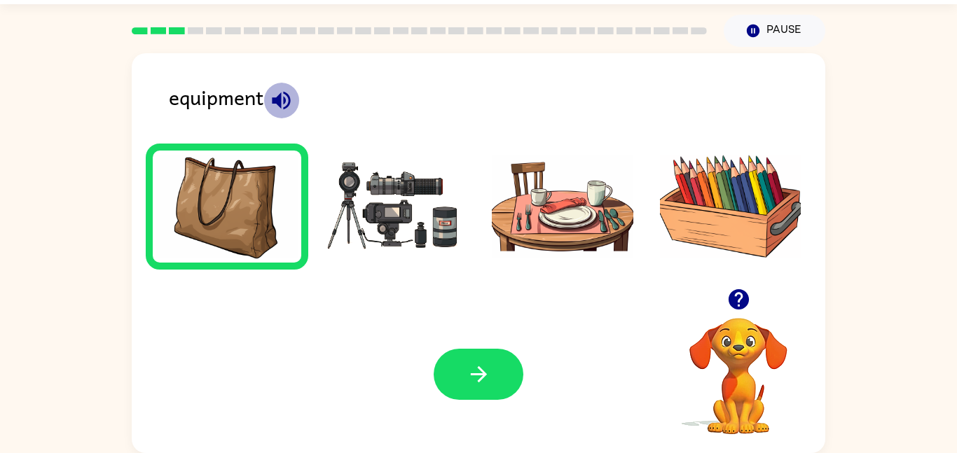
click at [279, 93] on icon "button" at bounding box center [281, 100] width 25 height 25
click at [457, 194] on img at bounding box center [395, 206] width 142 height 105
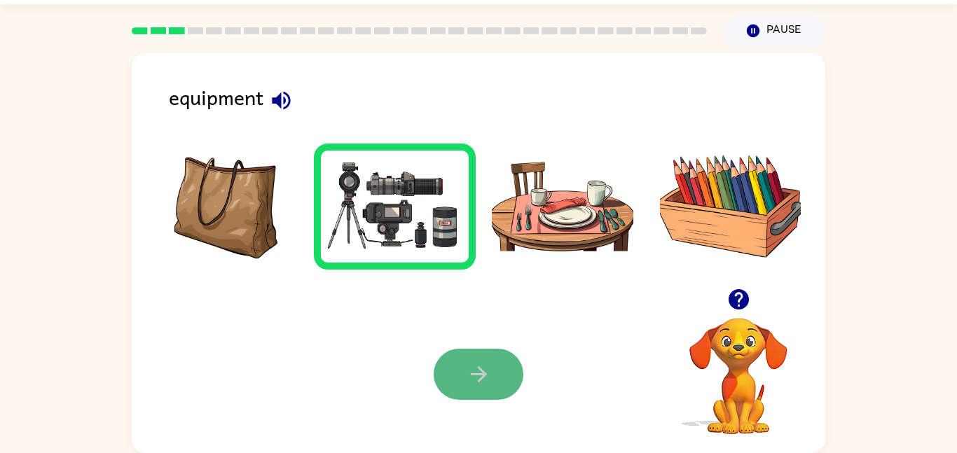
click at [467, 373] on icon "button" at bounding box center [479, 374] width 25 height 25
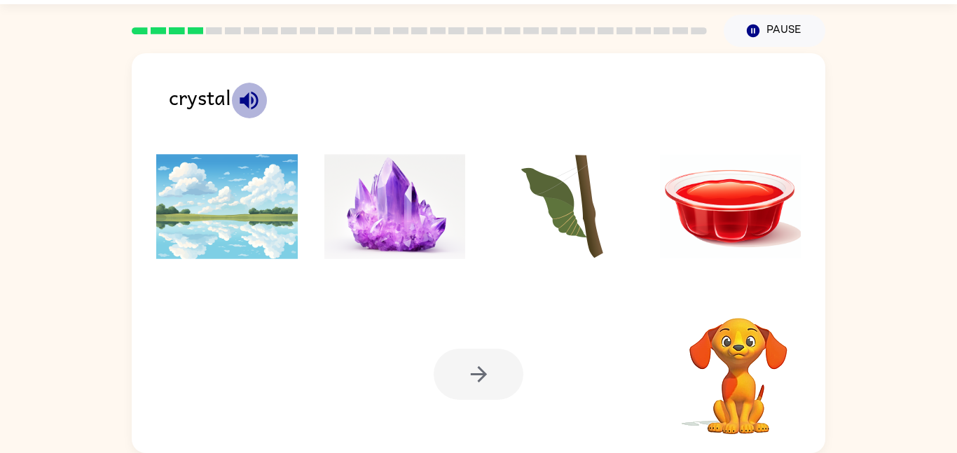
click at [246, 102] on icon "button" at bounding box center [249, 100] width 18 height 18
click at [376, 210] on img at bounding box center [395, 206] width 142 height 105
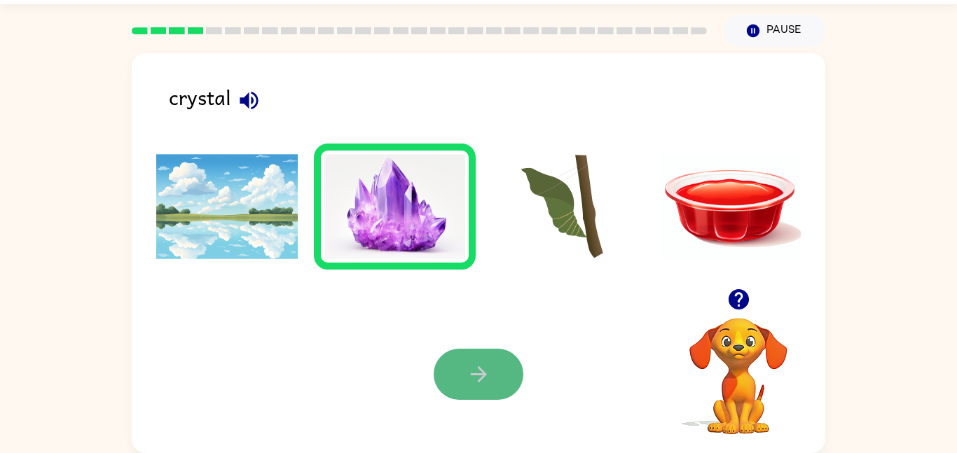
click at [490, 361] on button "button" at bounding box center [479, 374] width 90 height 51
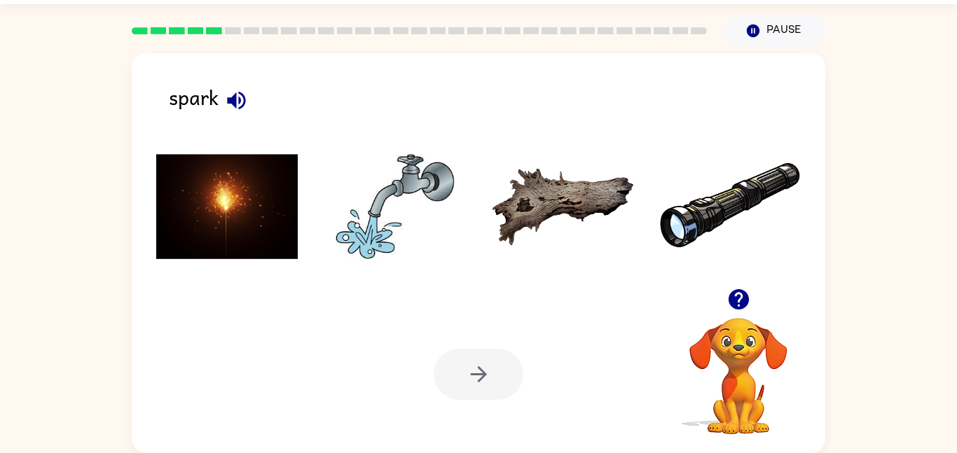
click at [252, 213] on img at bounding box center [227, 206] width 142 height 105
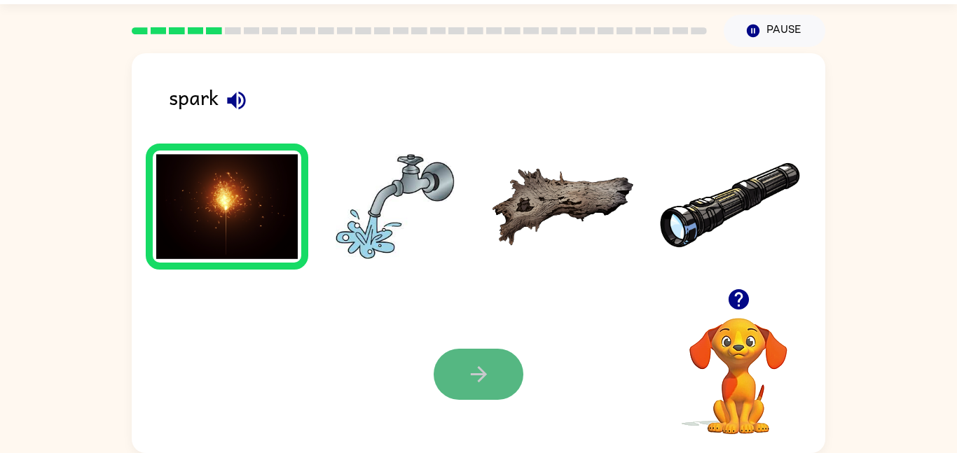
click at [477, 366] on icon "button" at bounding box center [479, 374] width 25 height 25
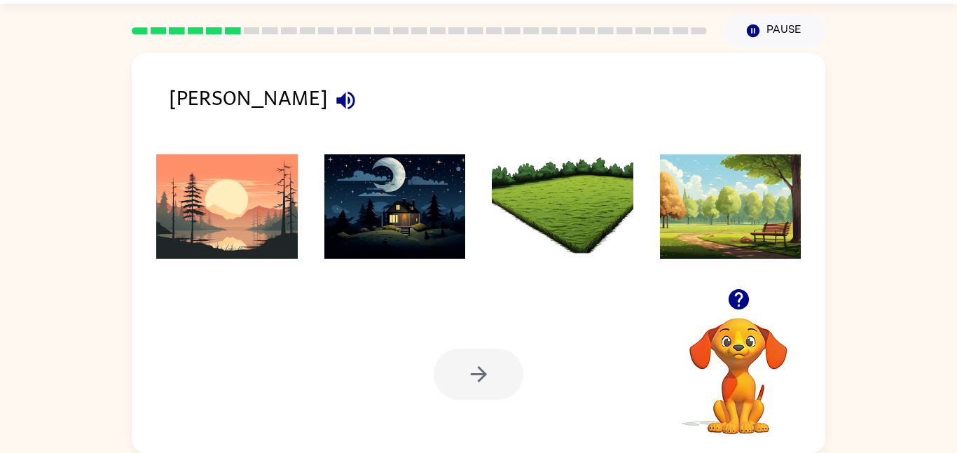
click at [567, 248] on img at bounding box center [563, 206] width 142 height 105
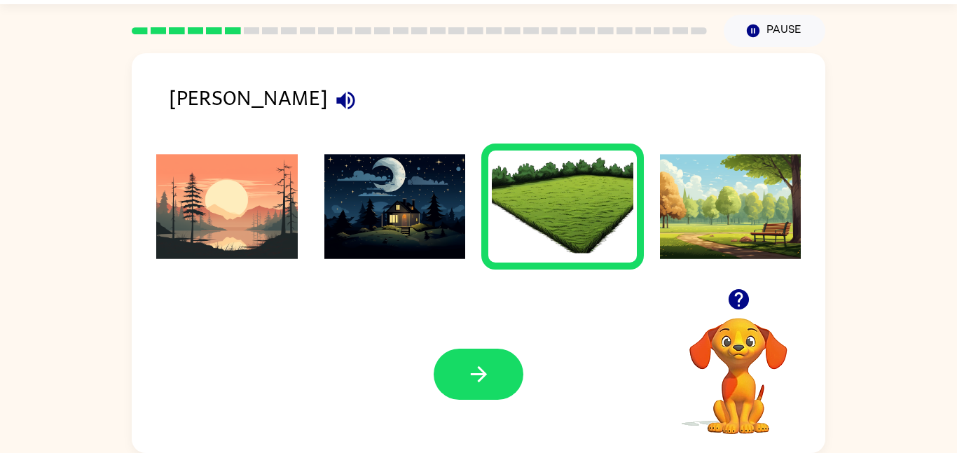
click at [333, 112] on icon "button" at bounding box center [345, 100] width 25 height 25
click at [333, 104] on icon "button" at bounding box center [345, 100] width 25 height 25
click at [399, 198] on img at bounding box center [395, 206] width 142 height 105
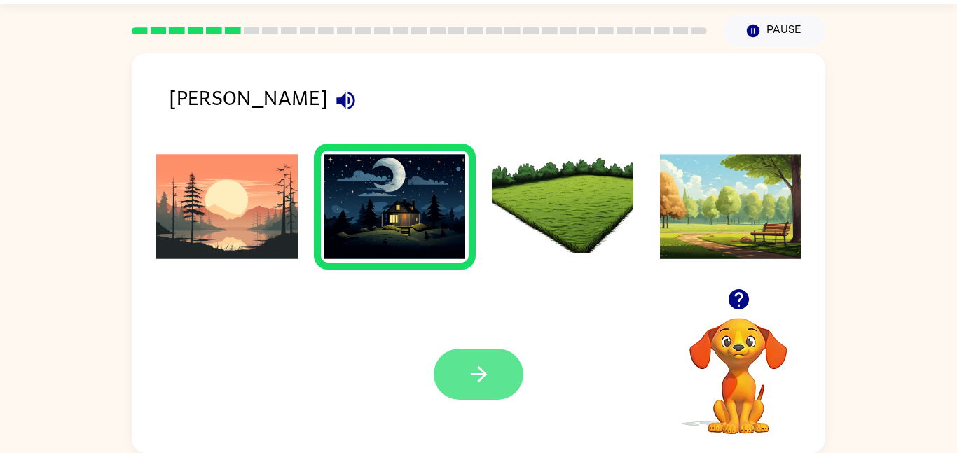
click at [497, 360] on button "button" at bounding box center [479, 374] width 90 height 51
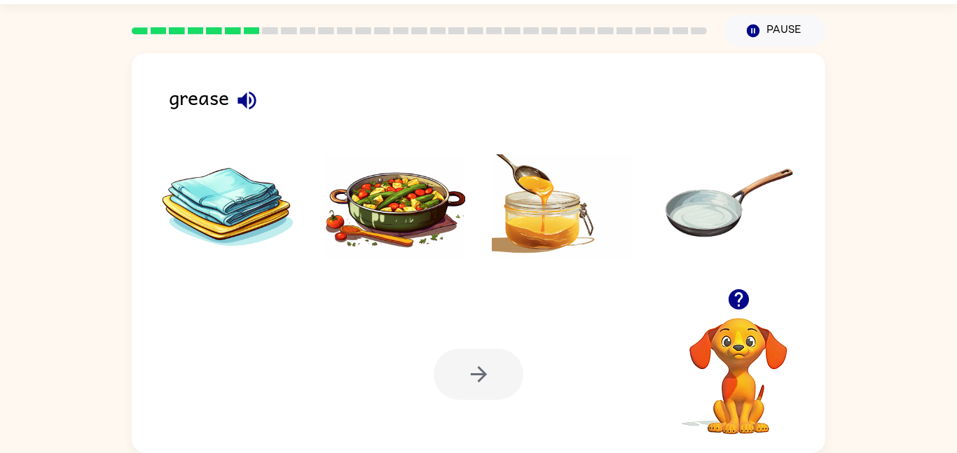
click at [509, 245] on img at bounding box center [563, 206] width 142 height 105
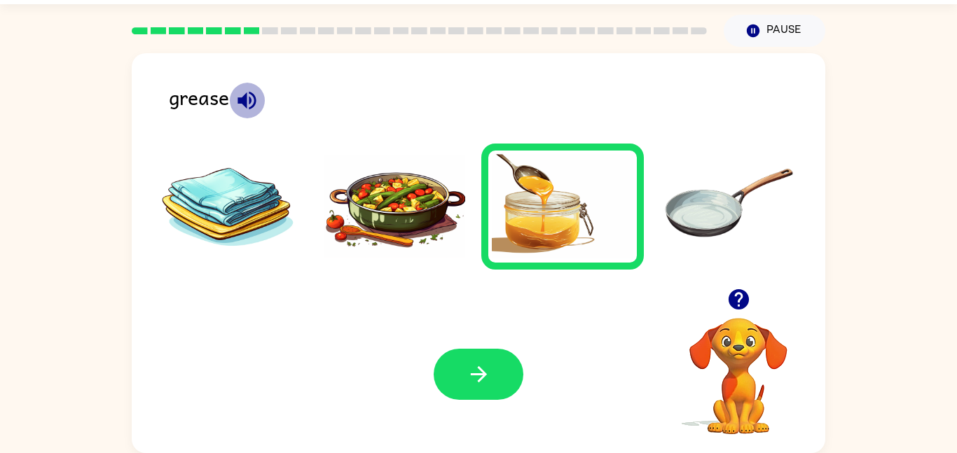
click at [252, 100] on icon "button" at bounding box center [247, 100] width 25 height 25
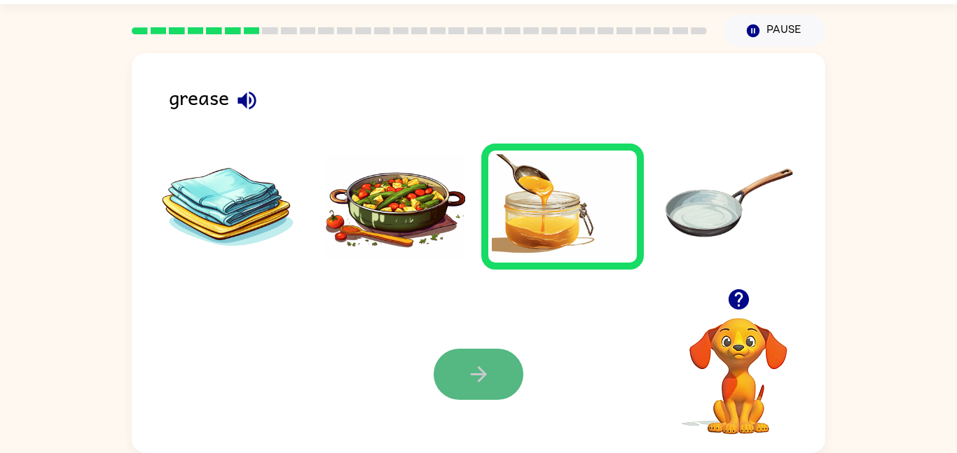
click at [477, 362] on button "button" at bounding box center [479, 374] width 90 height 51
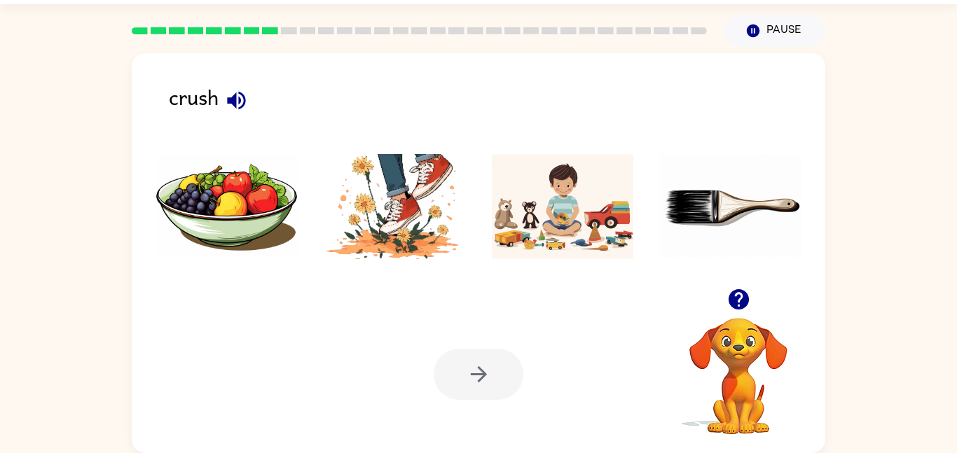
click at [414, 223] on img at bounding box center [395, 206] width 142 height 105
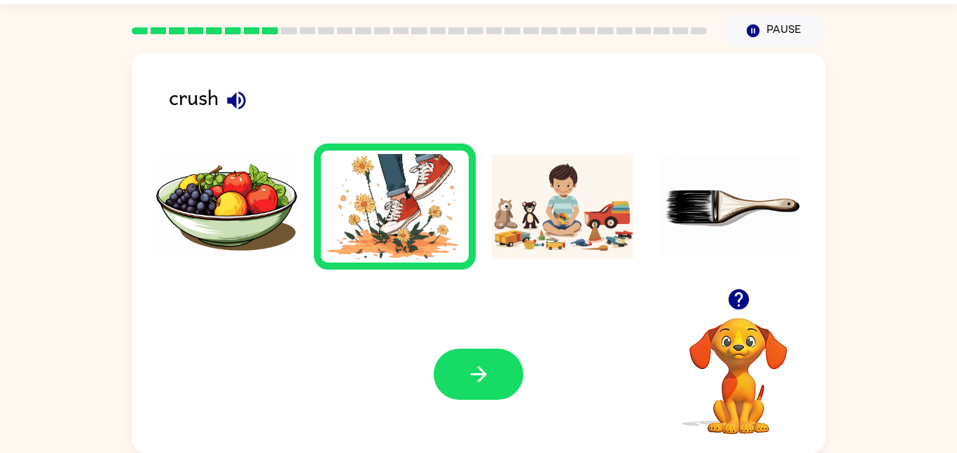
click at [229, 95] on icon "button" at bounding box center [236, 100] width 25 height 25
click at [488, 378] on icon "button" at bounding box center [479, 374] width 25 height 25
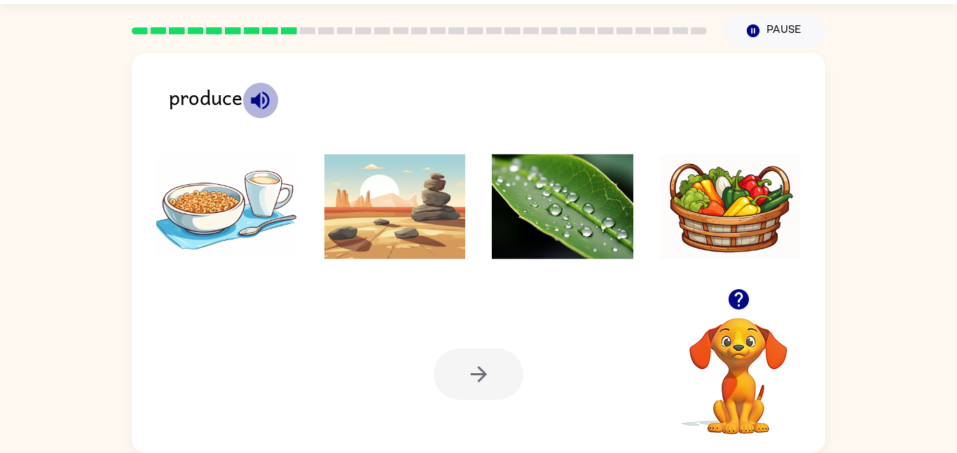
click at [264, 97] on icon "button" at bounding box center [260, 100] width 25 height 25
click at [561, 230] on img at bounding box center [563, 206] width 142 height 105
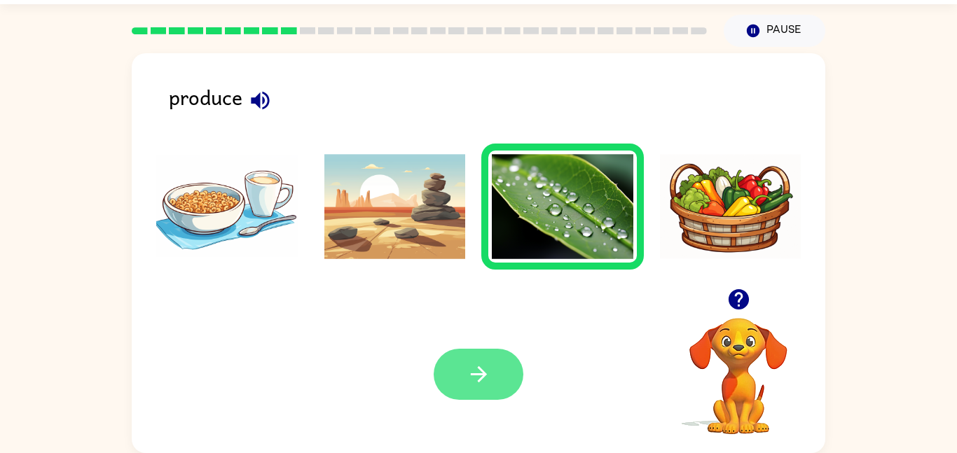
click at [486, 366] on icon "button" at bounding box center [479, 374] width 25 height 25
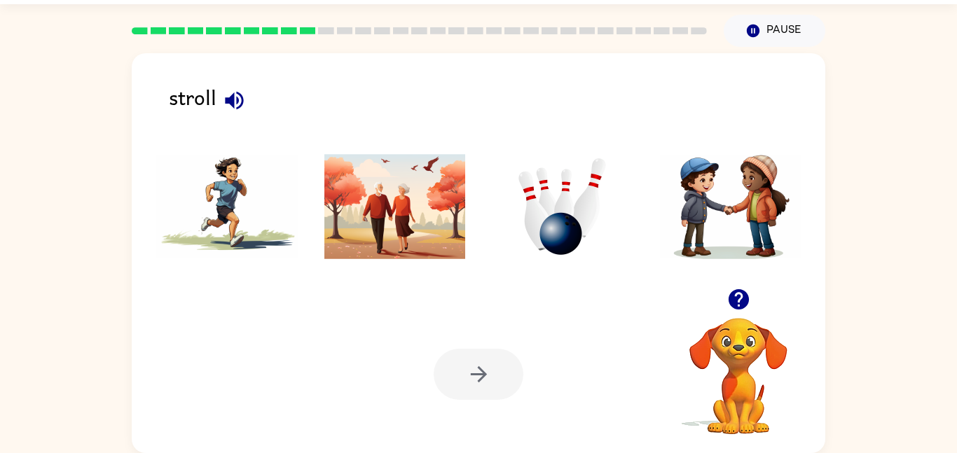
click at [230, 101] on icon "button" at bounding box center [234, 100] width 18 height 18
click at [588, 228] on img at bounding box center [563, 206] width 142 height 105
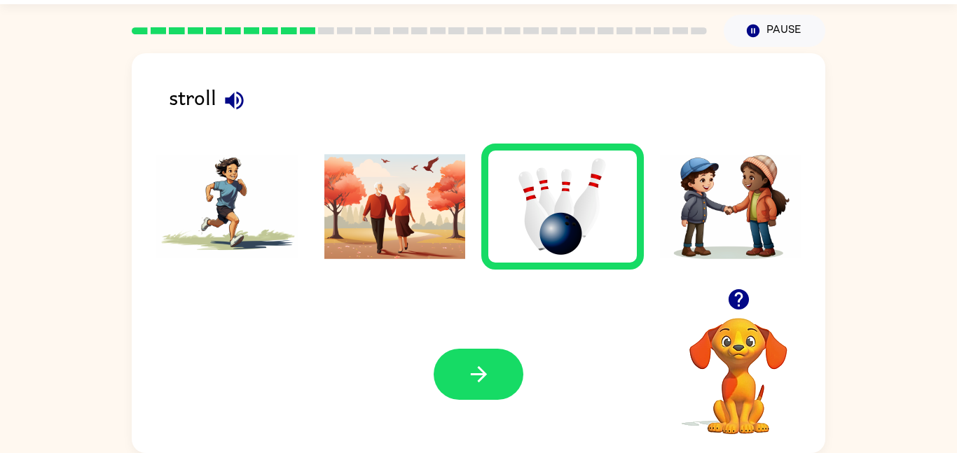
click at [367, 225] on img at bounding box center [395, 206] width 142 height 105
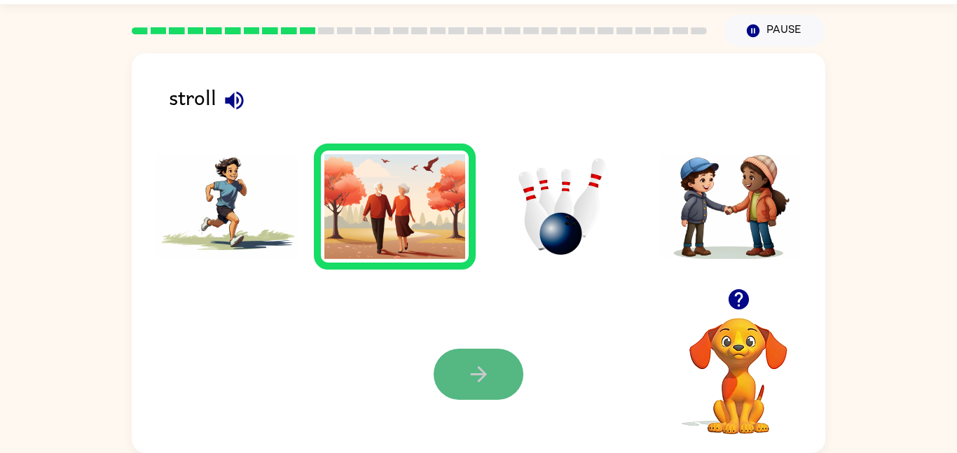
click at [469, 356] on button "button" at bounding box center [479, 374] width 90 height 51
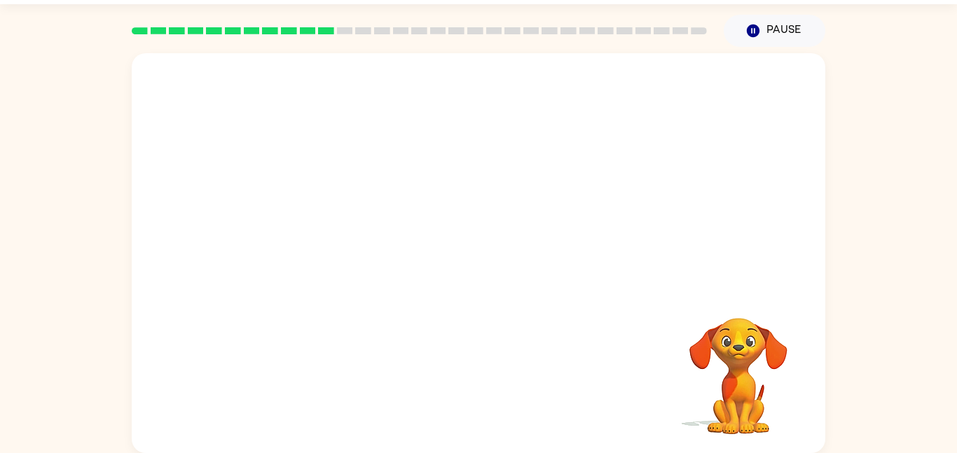
click at [516, 220] on video "Your browser must support playing .mp4 files to use Literably. Please try using…" at bounding box center [479, 170] width 694 height 235
click at [540, 223] on video "Your browser must support playing .mp4 files to use Literably. Please try using…" at bounding box center [479, 170] width 694 height 235
click at [718, 345] on video "Your browser must support playing .mp4 files to use Literably. Please try using…" at bounding box center [738, 366] width 140 height 140
click at [484, 256] on icon "button" at bounding box center [479, 260] width 25 height 25
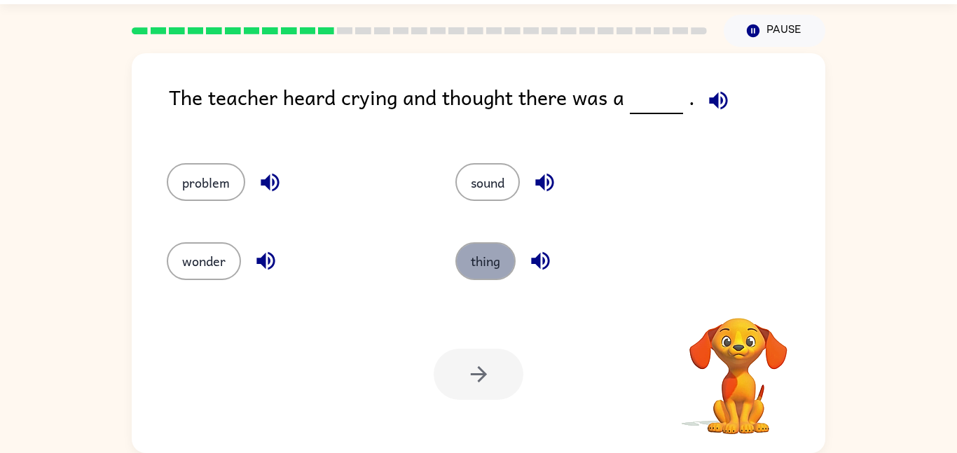
drag, startPoint x: 484, startPoint y: 256, endPoint x: 465, endPoint y: 259, distance: 19.0
click at [465, 259] on button "thing" at bounding box center [485, 261] width 60 height 38
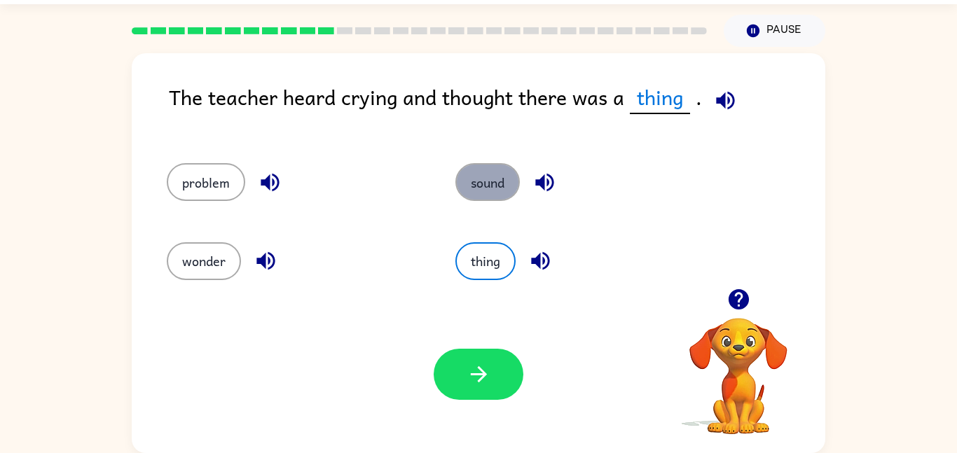
click at [484, 193] on button "sound" at bounding box center [487, 182] width 64 height 38
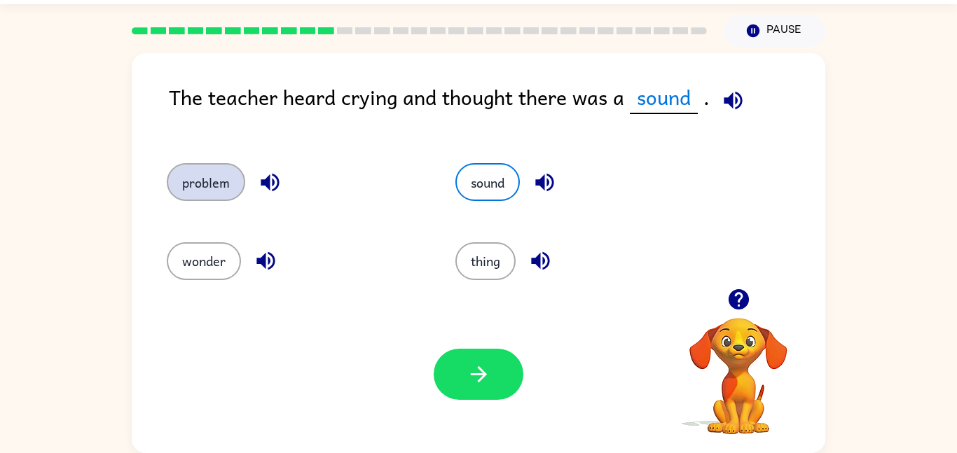
click at [235, 167] on button "problem" at bounding box center [206, 182] width 78 height 38
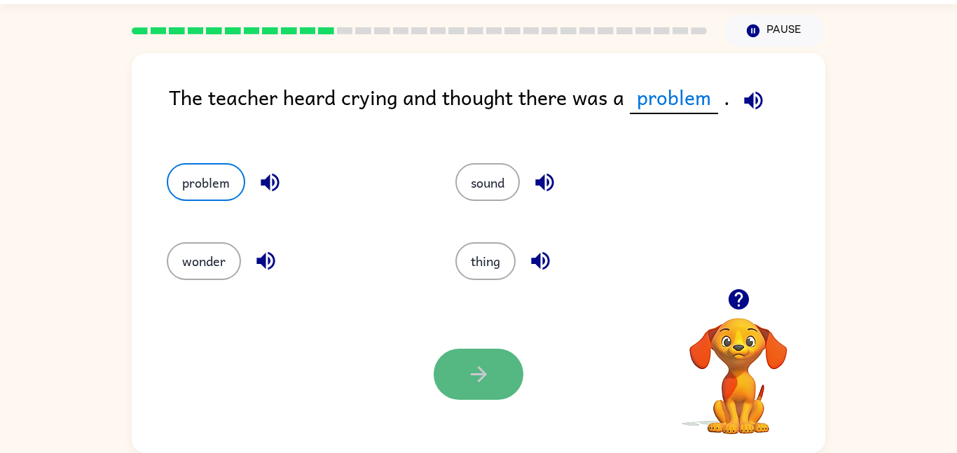
click at [456, 368] on button "button" at bounding box center [479, 374] width 90 height 51
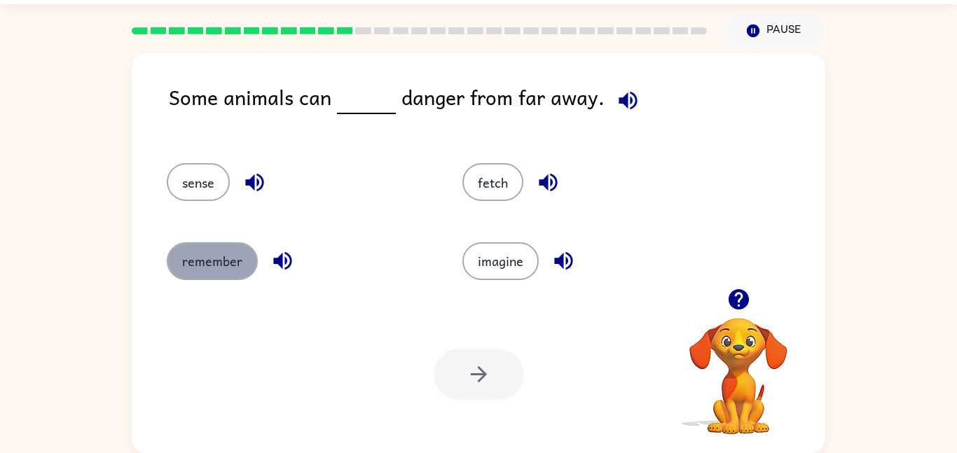
click at [212, 251] on button "remember" at bounding box center [212, 261] width 91 height 38
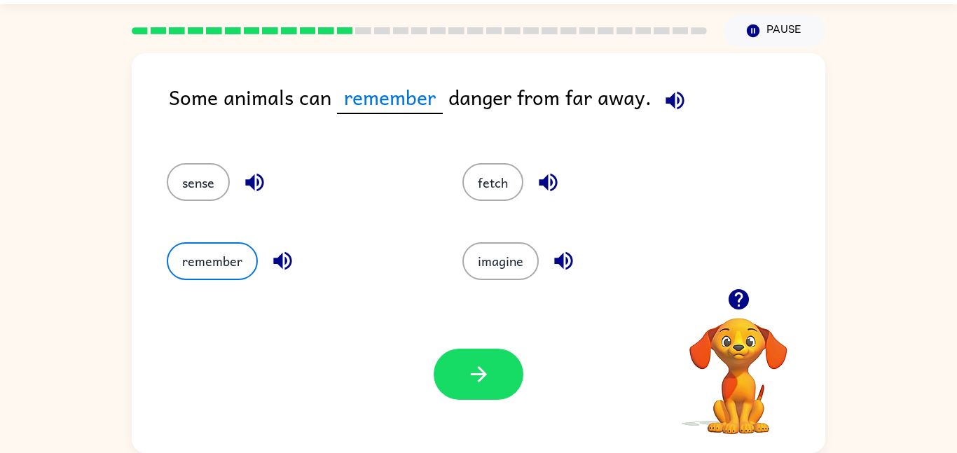
click at [416, 103] on span "remember" at bounding box center [390, 97] width 106 height 33
click at [279, 255] on icon "button" at bounding box center [282, 261] width 25 height 25
click at [253, 191] on icon "button" at bounding box center [254, 182] width 25 height 25
click at [213, 174] on button "sense" at bounding box center [198, 182] width 63 height 38
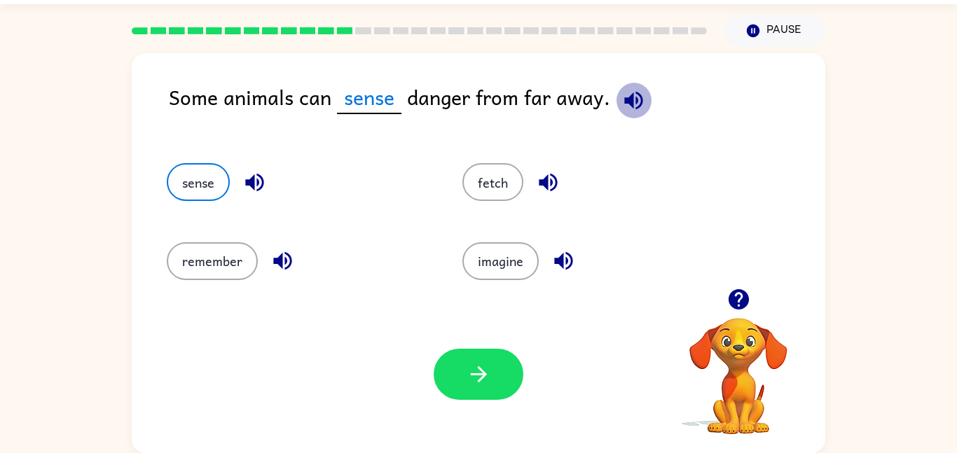
click at [630, 108] on icon "button" at bounding box center [633, 100] width 25 height 25
click at [509, 260] on button "imagine" at bounding box center [500, 261] width 76 height 38
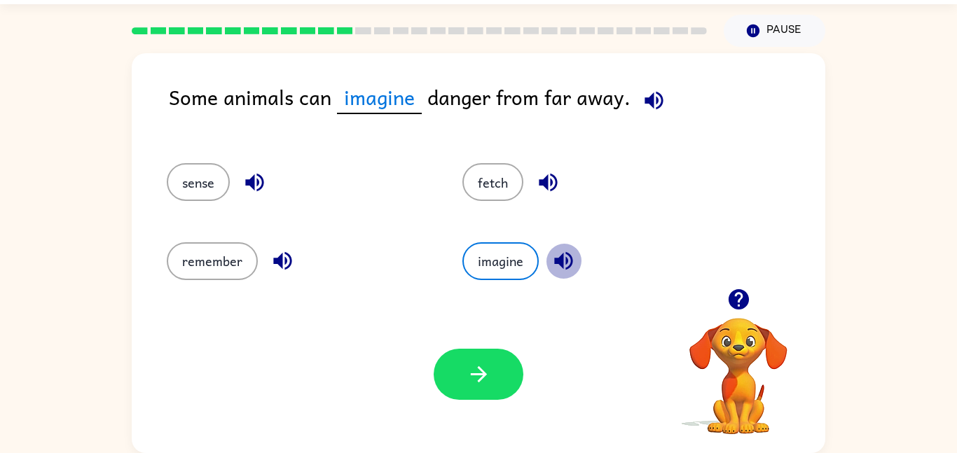
click at [566, 259] on icon "button" at bounding box center [563, 261] width 18 height 18
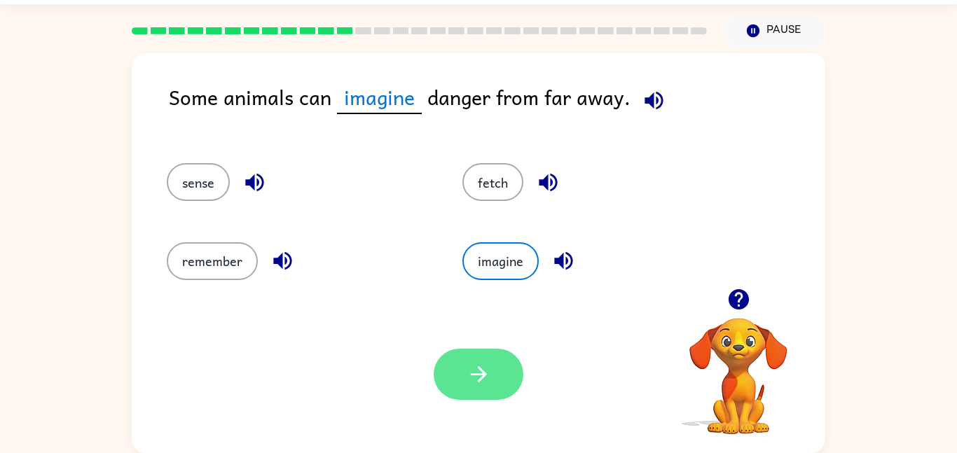
click at [496, 359] on button "button" at bounding box center [479, 374] width 90 height 51
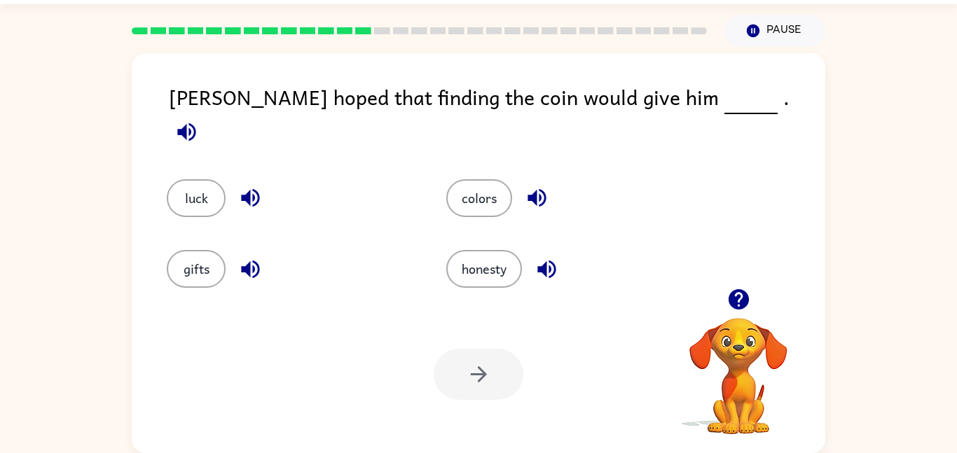
click at [343, 26] on div at bounding box center [419, 30] width 592 height 49
